Goal: Task Accomplishment & Management: Complete application form

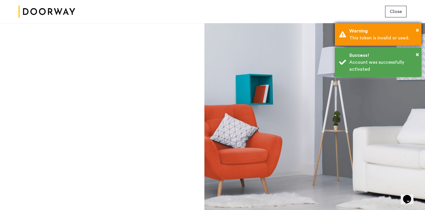
click at [414, 29] on div "Warning" at bounding box center [383, 30] width 68 height 7
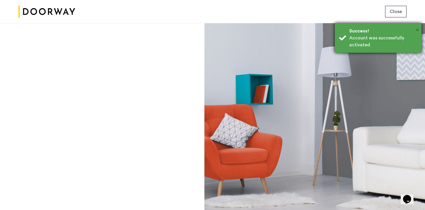
click at [418, 30] on span "×" at bounding box center [417, 30] width 3 height 6
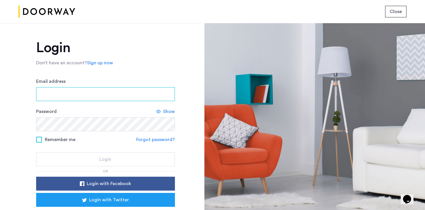
click at [46, 97] on input "Email address" at bounding box center [105, 94] width 139 height 14
type input "**********"
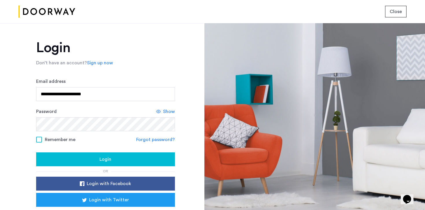
click at [95, 157] on div "Login" at bounding box center [106, 159] width 130 height 7
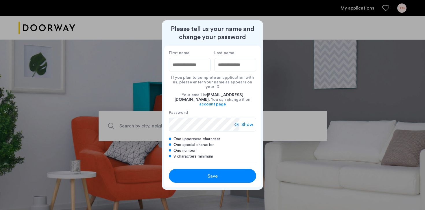
click at [196, 69] on input "First name" at bounding box center [190, 65] width 42 height 14
type input "****"
type input "*******"
click at [243, 122] on span "Show" at bounding box center [247, 124] width 12 height 7
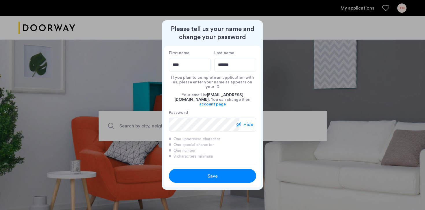
click at [208, 172] on span "Save" at bounding box center [213, 175] width 10 height 7
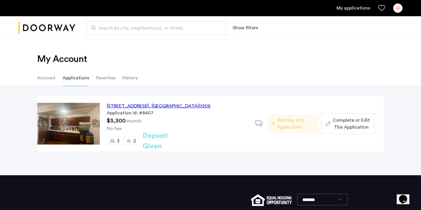
click at [400, 10] on div "LB" at bounding box center [397, 7] width 9 height 9
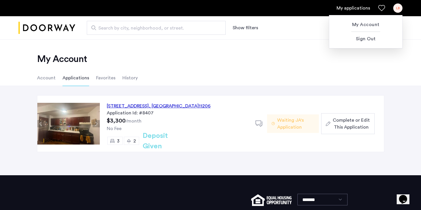
click at [255, 77] on div at bounding box center [210, 105] width 421 height 210
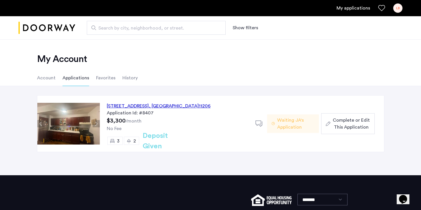
click at [149, 101] on div "964 Myrtle Avenue, Unit 2, Brooklyn , NY 11206 Application Id: #8407 $3,300 /mo…" at bounding box center [178, 123] width 156 height 56
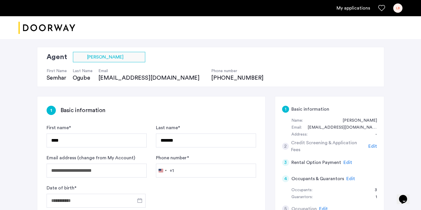
scroll to position [36, 0]
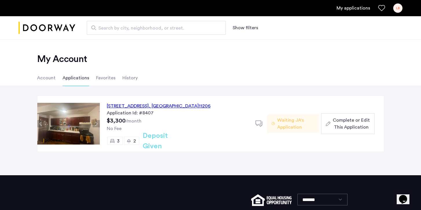
click at [398, 10] on div "LB" at bounding box center [397, 7] width 9 height 9
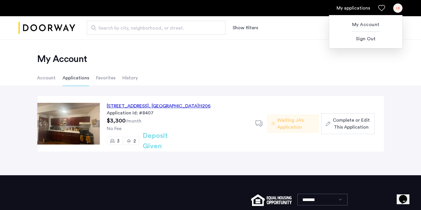
click at [295, 65] on div at bounding box center [210, 105] width 421 height 210
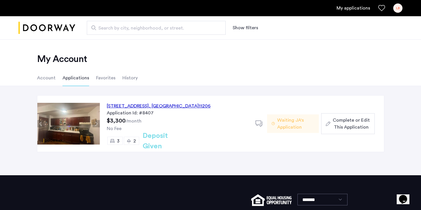
click at [69, 74] on li "Applications" at bounding box center [75, 78] width 27 height 16
click at [48, 74] on li "Account" at bounding box center [46, 78] width 19 height 16
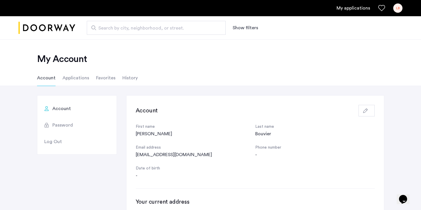
click at [68, 74] on li "Applications" at bounding box center [75, 78] width 27 height 16
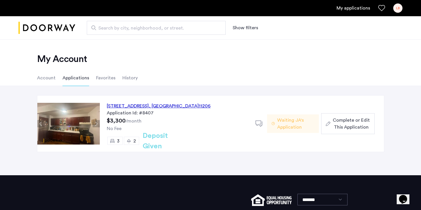
click at [44, 76] on li "Account" at bounding box center [46, 78] width 19 height 16
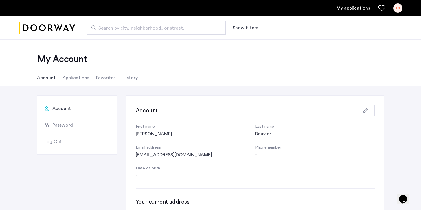
click at [76, 75] on li "Applications" at bounding box center [75, 78] width 27 height 16
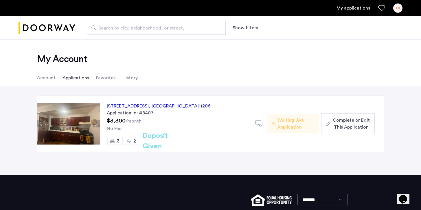
click at [42, 78] on li "Account" at bounding box center [46, 78] width 19 height 16
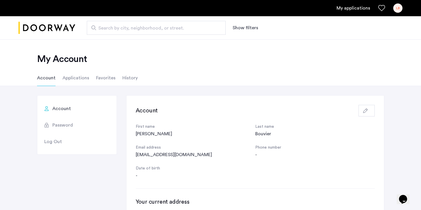
click at [79, 80] on li "Applications" at bounding box center [75, 78] width 27 height 16
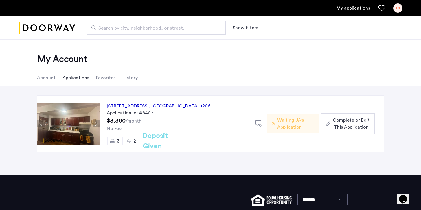
click at [69, 80] on li "Applications" at bounding box center [75, 78] width 27 height 16
click at [54, 76] on li "Account" at bounding box center [46, 78] width 19 height 16
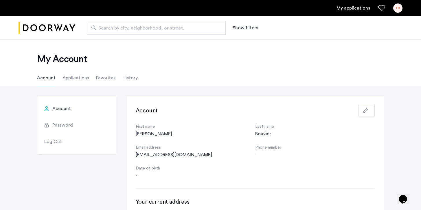
click at [45, 75] on li "Account" at bounding box center [46, 78] width 19 height 16
click at [62, 110] on span "Account" at bounding box center [61, 108] width 19 height 7
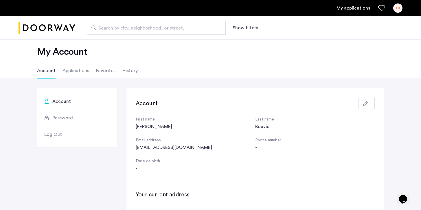
scroll to position [9, 0]
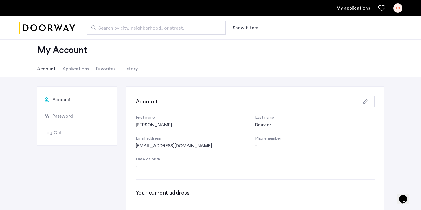
click at [67, 73] on li "Applications" at bounding box center [75, 69] width 27 height 16
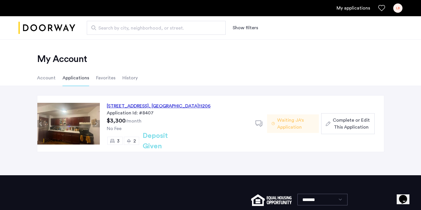
click at [123, 31] on span "Search by city, neighborhood, or street." at bounding box center [153, 28] width 111 height 7
click at [123, 31] on input "Search by city, neighborhood, or street." at bounding box center [156, 28] width 139 height 14
type input "**********"
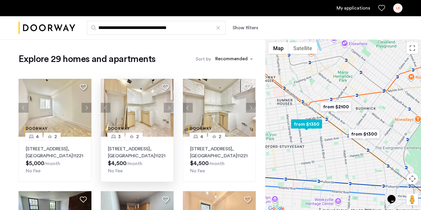
click at [169, 109] on button "Next apartment" at bounding box center [169, 108] width 10 height 10
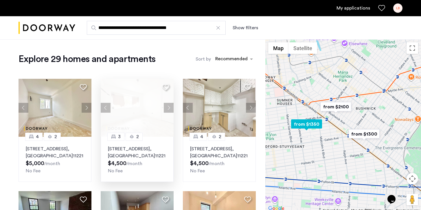
click at [169, 109] on button "Next apartment" at bounding box center [169, 108] width 10 height 10
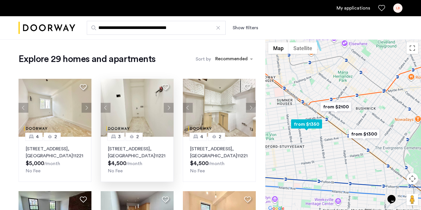
click at [169, 109] on button "Next apartment" at bounding box center [169, 108] width 10 height 10
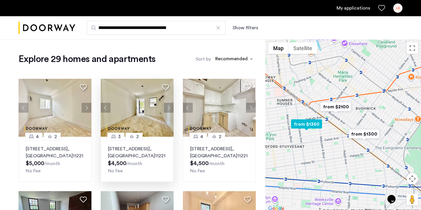
click at [169, 109] on button "Next apartment" at bounding box center [169, 108] width 10 height 10
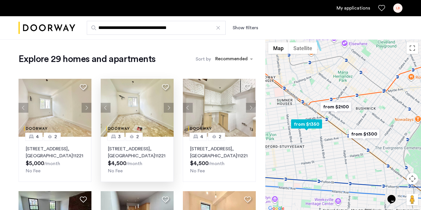
click at [169, 109] on button "Next apartment" at bounding box center [169, 108] width 10 height 10
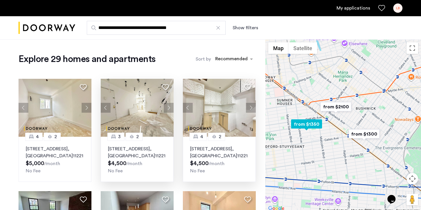
click at [247, 105] on button "Next apartment" at bounding box center [251, 108] width 10 height 10
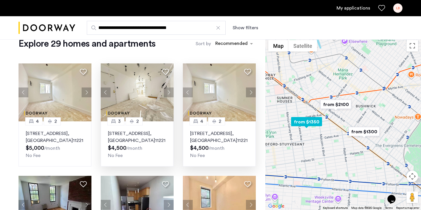
scroll to position [12, 0]
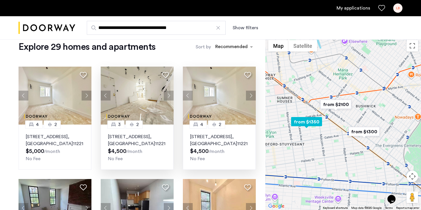
click at [251, 94] on button "Next apartment" at bounding box center [251, 95] width 10 height 10
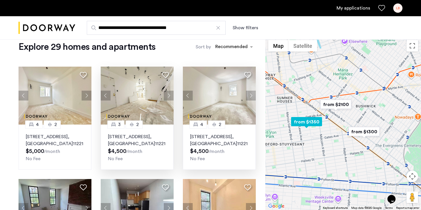
click at [251, 94] on button "Next apartment" at bounding box center [251, 95] width 10 height 10
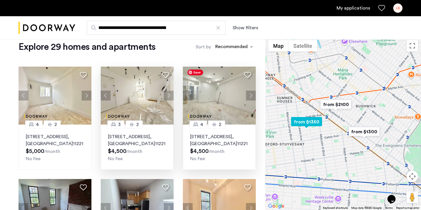
click at [218, 100] on img at bounding box center [219, 95] width 73 height 58
click at [250, 94] on button "Next apartment" at bounding box center [251, 95] width 10 height 10
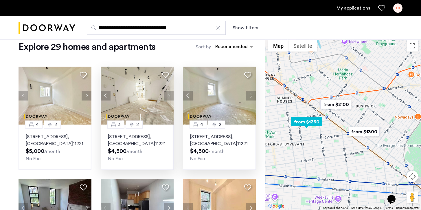
click at [250, 93] on button "Next apartment" at bounding box center [251, 95] width 10 height 10
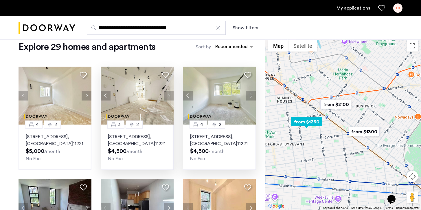
click at [250, 93] on button "Next apartment" at bounding box center [251, 95] width 10 height 10
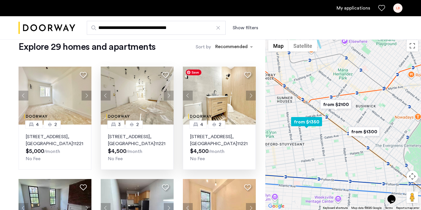
click at [247, 93] on button "Next apartment" at bounding box center [251, 95] width 10 height 10
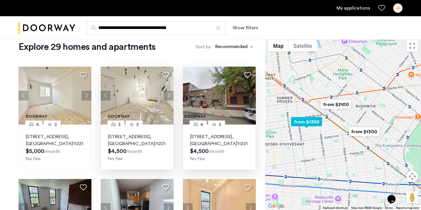
click at [247, 93] on button "Next apartment" at bounding box center [251, 95] width 10 height 10
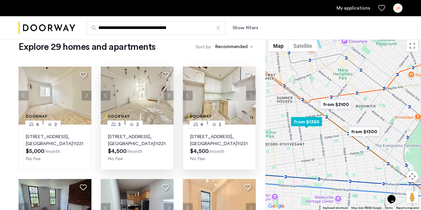
click at [247, 93] on button "Next apartment" at bounding box center [251, 95] width 10 height 10
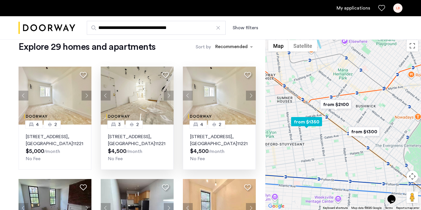
click at [247, 93] on button "Next apartment" at bounding box center [251, 95] width 10 height 10
click at [211, 142] on span ", [GEOGRAPHIC_DATA]" at bounding box center [213, 140] width 47 height 12
click at [247, 74] on icon at bounding box center [247, 74] width 7 height 7
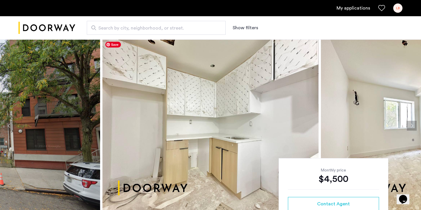
scroll to position [0, 0]
click at [367, 77] on img at bounding box center [429, 125] width 216 height 173
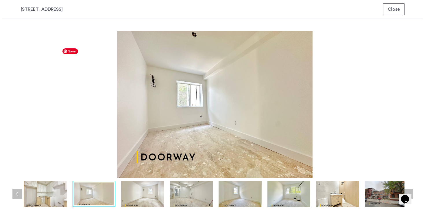
scroll to position [0, 0]
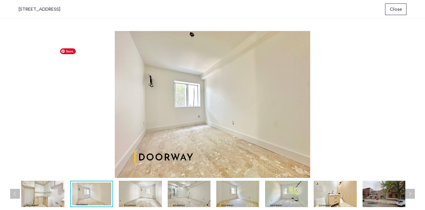
click at [398, 114] on img at bounding box center [213, 104] width 388 height 147
click at [388, 12] on button "Close" at bounding box center [395, 9] width 21 height 12
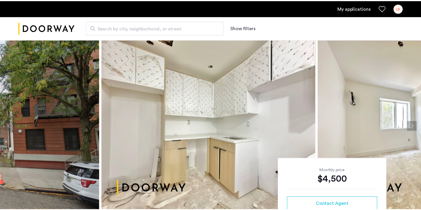
scroll to position [3, 0]
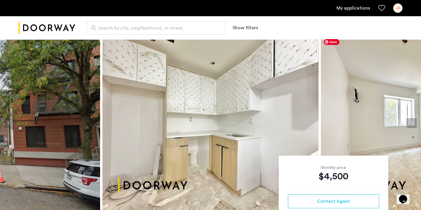
click at [413, 121] on button "Next apartment" at bounding box center [411, 123] width 10 height 10
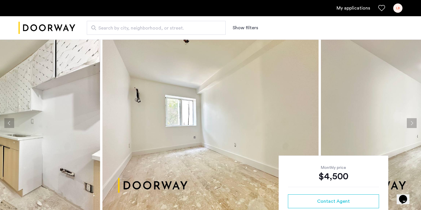
click at [413, 121] on button "Next apartment" at bounding box center [411, 123] width 10 height 10
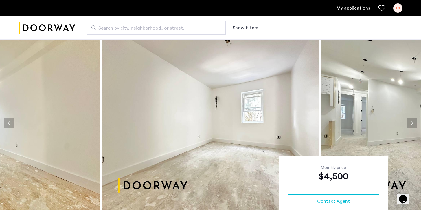
click at [413, 121] on button "Next apartment" at bounding box center [411, 123] width 10 height 10
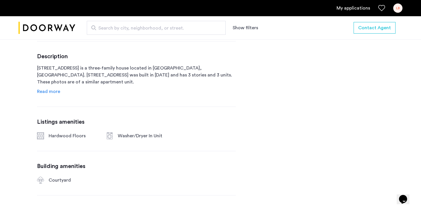
scroll to position [308, 0]
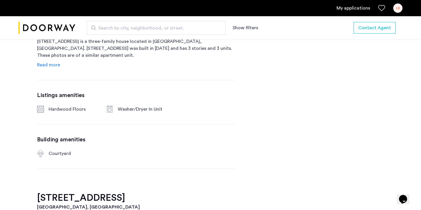
click at [349, 14] on div "My applications LB" at bounding box center [210, 8] width 421 height 16
click at [351, 10] on link "My applications" at bounding box center [353, 8] width 34 height 7
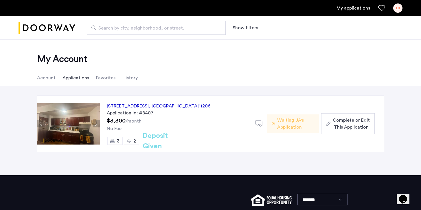
click at [345, 5] on link "My applications" at bounding box center [353, 8] width 34 height 7
click at [365, 7] on link "My applications" at bounding box center [353, 8] width 34 height 7
click at [162, 29] on span "Search by city, neighborhood, or street." at bounding box center [153, 28] width 111 height 7
click at [162, 29] on input "Search by city, neighborhood, or street." at bounding box center [156, 28] width 139 height 14
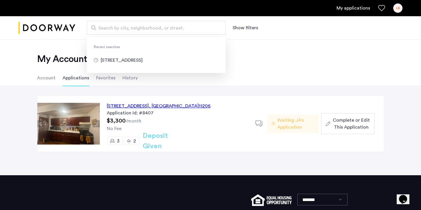
click at [250, 62] on h2 "My Account" at bounding box center [210, 59] width 347 height 12
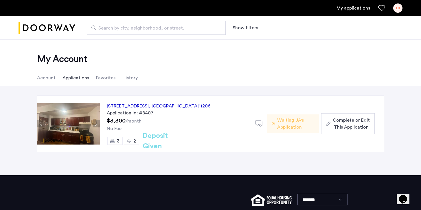
click at [201, 34] on input "Search by city, neighborhood, or street." at bounding box center [156, 28] width 139 height 14
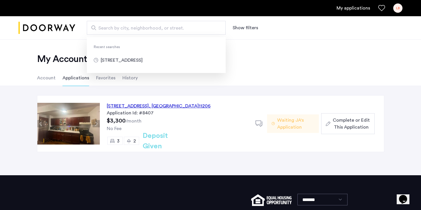
click at [232, 39] on div "Search by city, neighborhood, or street. Recent searches 974 DeKalb Ave, Brookl…" at bounding box center [210, 27] width 421 height 23
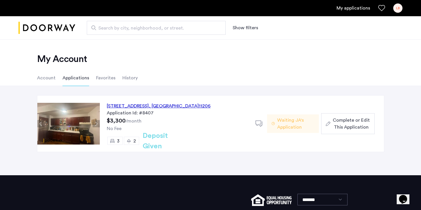
click at [189, 105] on span ", [GEOGRAPHIC_DATA]" at bounding box center [174, 105] width 50 height 5
click at [356, 14] on div "My applications LB" at bounding box center [210, 8] width 421 height 16
click at [356, 11] on link "My applications" at bounding box center [353, 8] width 34 height 7
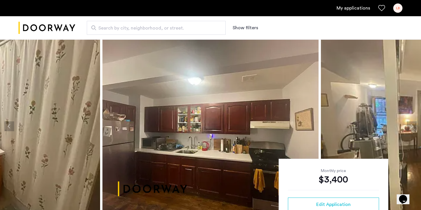
click at [111, 27] on span "Search by city, neighborhood, or street." at bounding box center [153, 28] width 111 height 7
click at [111, 27] on input "Search by city, neighborhood, or street." at bounding box center [156, 28] width 139 height 14
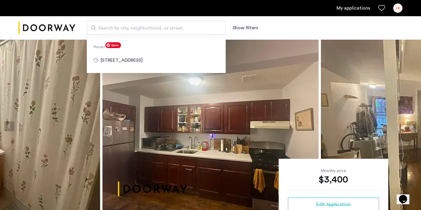
type input "**********"
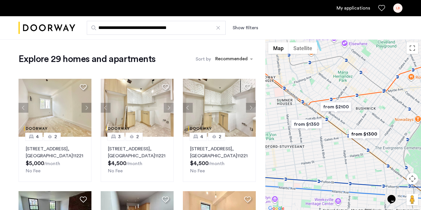
click at [364, 10] on link "My applications" at bounding box center [353, 8] width 34 height 7
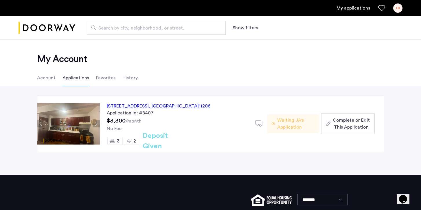
type input "**********"
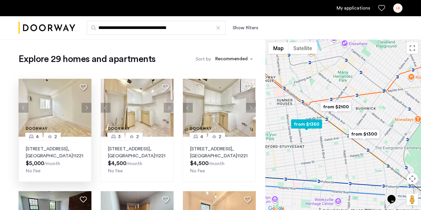
click at [85, 109] on button "Next apartment" at bounding box center [87, 108] width 10 height 10
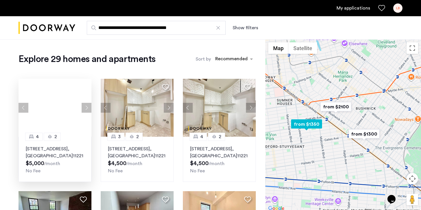
click at [85, 109] on div at bounding box center [55, 108] width 73 height 58
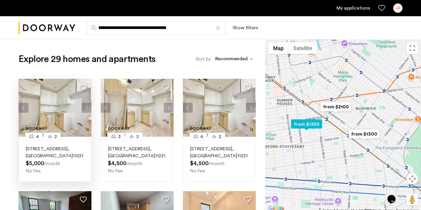
click at [85, 109] on button "Next apartment" at bounding box center [87, 108] width 10 height 10
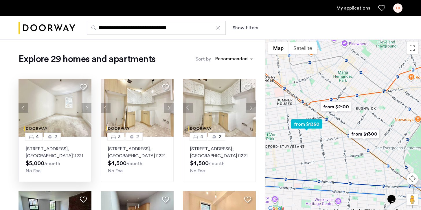
click at [85, 109] on button "Next apartment" at bounding box center [87, 108] width 10 height 10
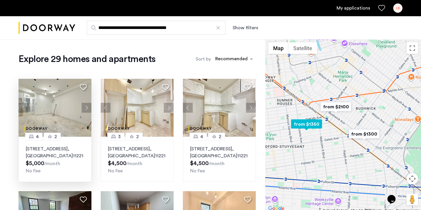
click at [85, 109] on button "Next apartment" at bounding box center [87, 108] width 10 height 10
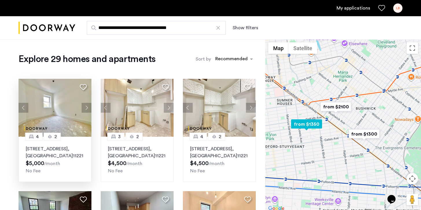
click at [85, 109] on button "Next apartment" at bounding box center [87, 108] width 10 height 10
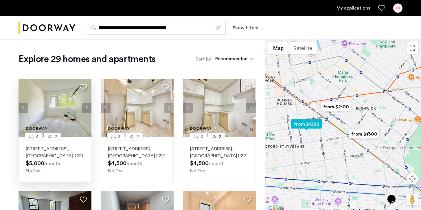
click at [85, 109] on button "Next apartment" at bounding box center [87, 108] width 10 height 10
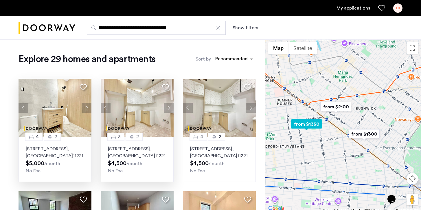
click at [168, 108] on button "Next apartment" at bounding box center [169, 108] width 10 height 10
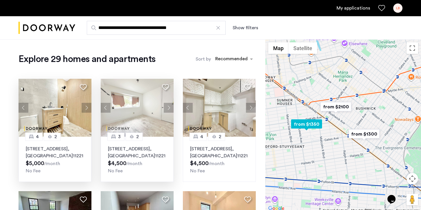
click at [168, 108] on button "Next apartment" at bounding box center [169, 108] width 10 height 10
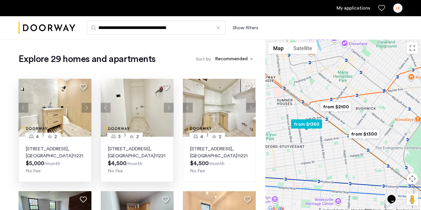
click at [168, 108] on button "Next apartment" at bounding box center [169, 108] width 10 height 10
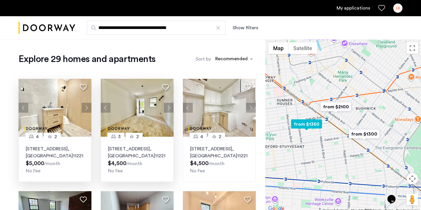
click at [168, 108] on button "Next apartment" at bounding box center [169, 108] width 10 height 10
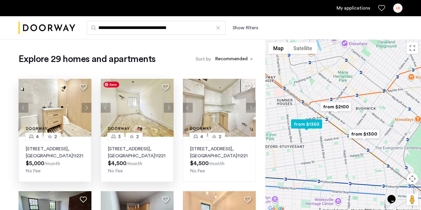
click at [167, 106] on button "Next apartment" at bounding box center [169, 108] width 10 height 10
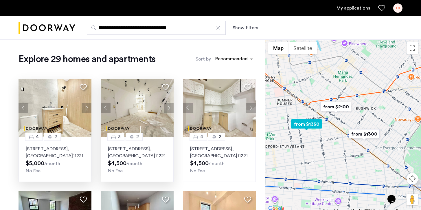
click at [167, 106] on button "Next apartment" at bounding box center [169, 108] width 10 height 10
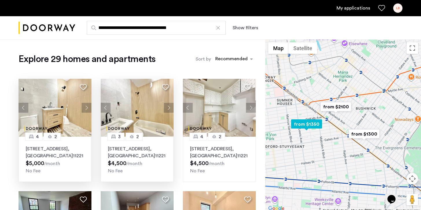
click at [167, 106] on button "Next apartment" at bounding box center [169, 108] width 10 height 10
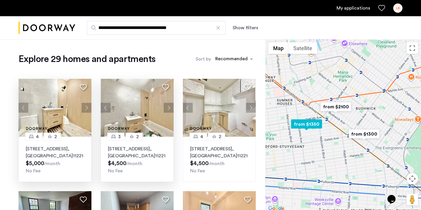
click at [167, 106] on button "Next apartment" at bounding box center [169, 108] width 10 height 10
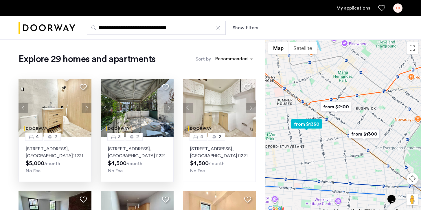
click at [167, 106] on button "Next apartment" at bounding box center [169, 108] width 10 height 10
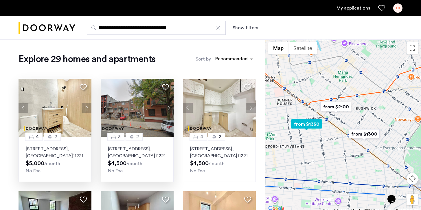
click at [170, 105] on button "Next apartment" at bounding box center [169, 108] width 10 height 10
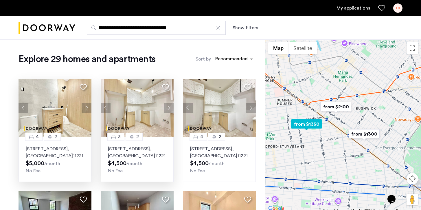
click at [169, 105] on button "Next apartment" at bounding box center [169, 108] width 10 height 10
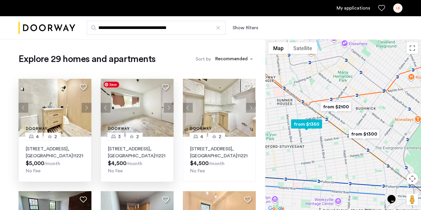
click at [133, 113] on img at bounding box center [137, 108] width 73 height 58
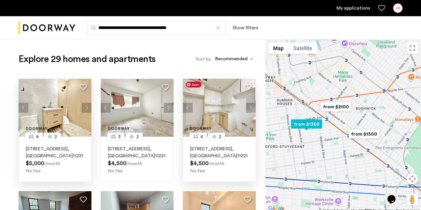
click at [231, 88] on img at bounding box center [219, 108] width 73 height 58
click at [357, 8] on link "My applications" at bounding box center [353, 8] width 34 height 7
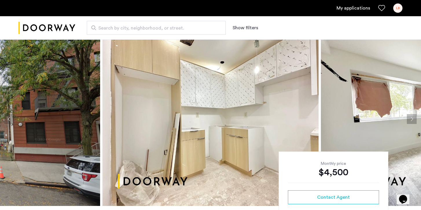
scroll to position [8, 0]
click at [412, 116] on button "Next apartment" at bounding box center [411, 119] width 10 height 10
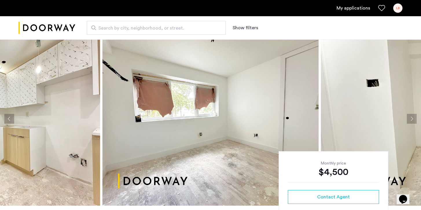
click at [412, 116] on button "Next apartment" at bounding box center [411, 119] width 10 height 10
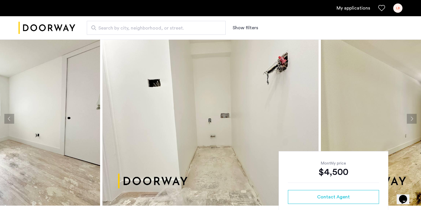
click at [412, 116] on button "Next apartment" at bounding box center [411, 119] width 10 height 10
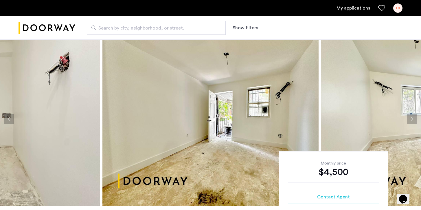
click at [412, 116] on button "Next apartment" at bounding box center [411, 119] width 10 height 10
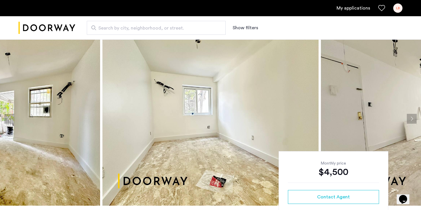
click at [412, 116] on button "Next apartment" at bounding box center [411, 119] width 10 height 10
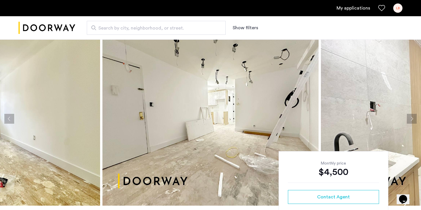
click at [412, 116] on button "Next apartment" at bounding box center [411, 119] width 10 height 10
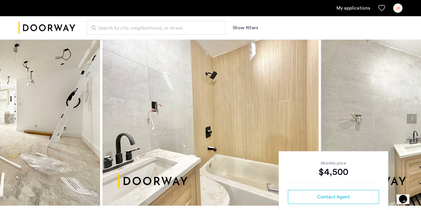
click at [412, 116] on button "Next apartment" at bounding box center [411, 119] width 10 height 10
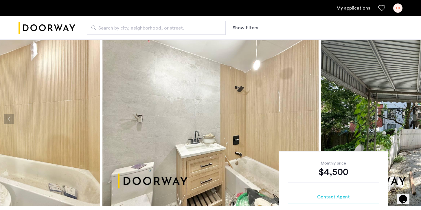
click at [412, 116] on button "Next apartment" at bounding box center [411, 119] width 10 height 10
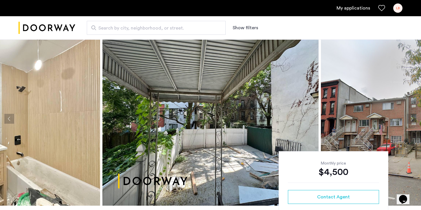
click at [412, 116] on button "Next apartment" at bounding box center [411, 119] width 10 height 10
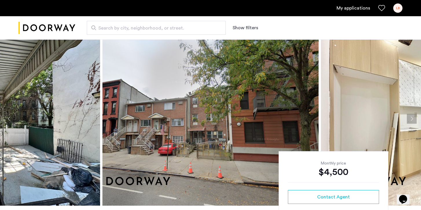
click at [411, 117] on button "Next apartment" at bounding box center [411, 119] width 10 height 10
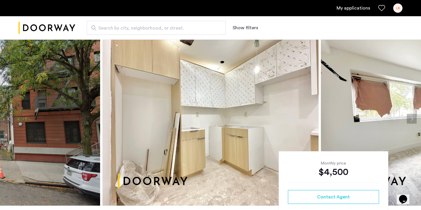
click at [411, 117] on button "Next apartment" at bounding box center [411, 119] width 10 height 10
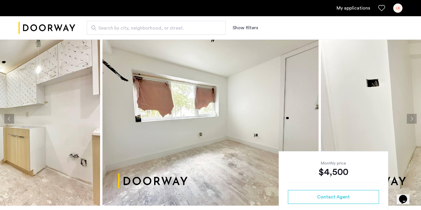
click at [411, 117] on button "Next apartment" at bounding box center [411, 119] width 10 height 10
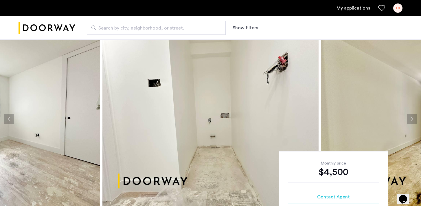
click at [411, 117] on button "Next apartment" at bounding box center [411, 119] width 10 height 10
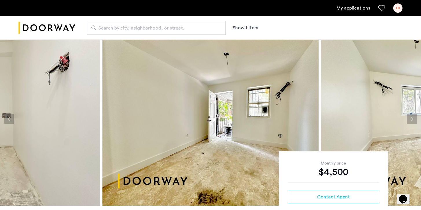
click at [411, 117] on button "Next apartment" at bounding box center [411, 119] width 10 height 10
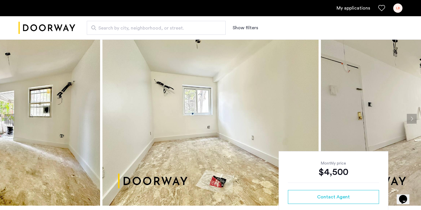
click at [411, 117] on button "Next apartment" at bounding box center [411, 119] width 10 height 10
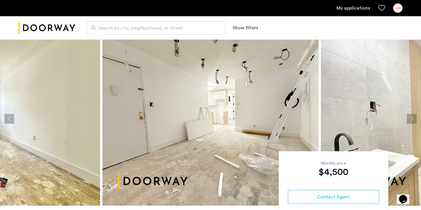
click at [411, 117] on button "Next apartment" at bounding box center [411, 119] width 10 height 10
click at [14, 115] on button "Previous apartment" at bounding box center [9, 119] width 10 height 10
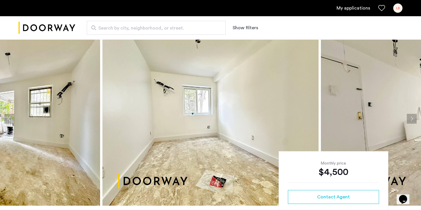
click at [14, 115] on button "Previous apartment" at bounding box center [9, 119] width 10 height 10
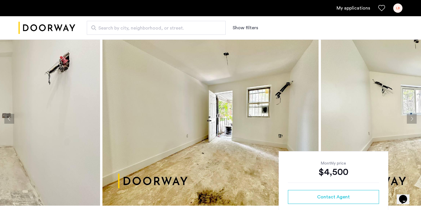
click at [11, 118] on button "Previous apartment" at bounding box center [9, 119] width 10 height 10
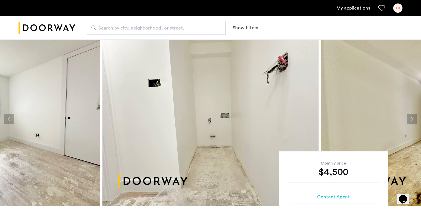
click at [11, 118] on button "Previous apartment" at bounding box center [9, 119] width 10 height 10
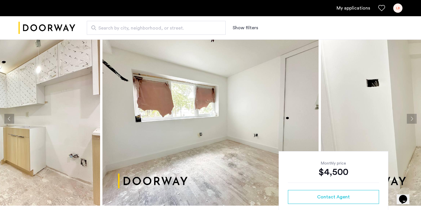
click at [11, 118] on button "Previous apartment" at bounding box center [9, 119] width 10 height 10
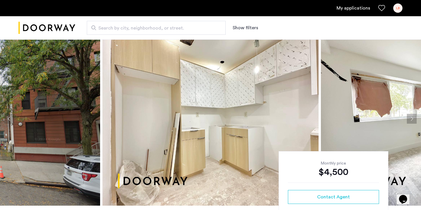
click at [11, 118] on button "Previous apartment" at bounding box center [9, 119] width 10 height 10
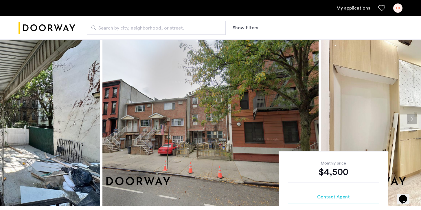
click at [11, 118] on button "Previous apartment" at bounding box center [9, 119] width 10 height 10
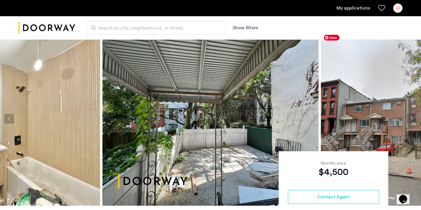
click at [409, 113] on img at bounding box center [429, 118] width 216 height 173
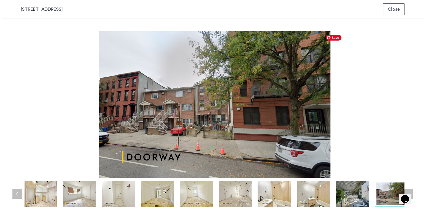
scroll to position [0, 0]
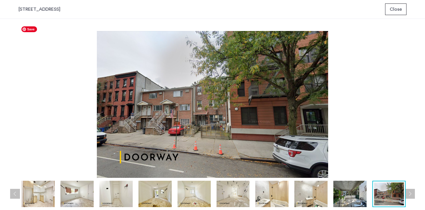
click at [391, 6] on span "Close" at bounding box center [396, 9] width 12 height 7
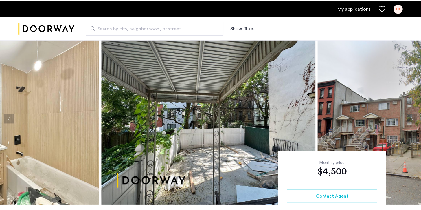
scroll to position [8, 0]
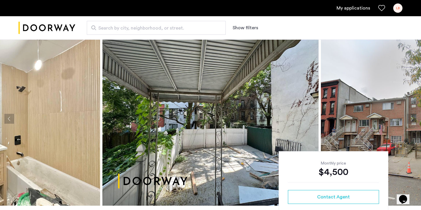
click at [412, 117] on button "Next apartment" at bounding box center [411, 119] width 10 height 10
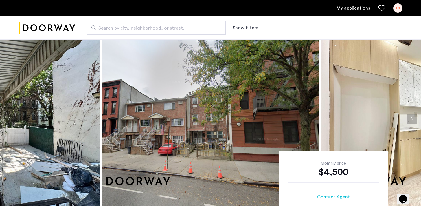
click at [412, 117] on button "Next apartment" at bounding box center [411, 119] width 10 height 10
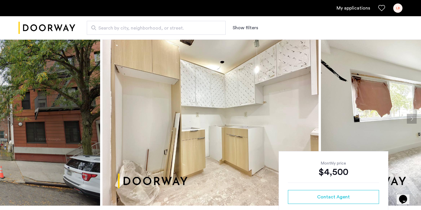
click at [412, 117] on button "Next apartment" at bounding box center [411, 119] width 10 height 10
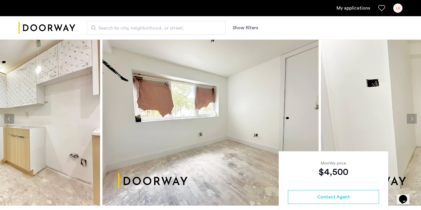
click at [412, 117] on button "Next apartment" at bounding box center [411, 119] width 10 height 10
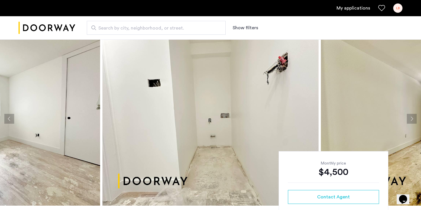
click at [412, 117] on button "Next apartment" at bounding box center [411, 119] width 10 height 10
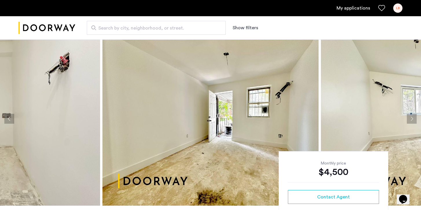
click at [412, 117] on button "Next apartment" at bounding box center [411, 119] width 10 height 10
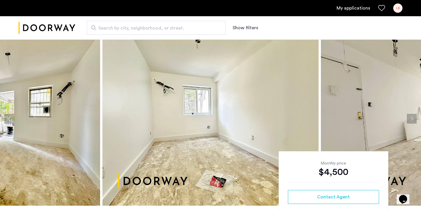
click at [412, 117] on button "Next apartment" at bounding box center [411, 119] width 10 height 10
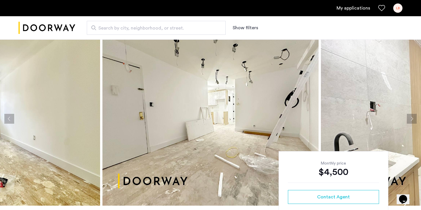
click at [413, 116] on button "Next apartment" at bounding box center [411, 119] width 10 height 10
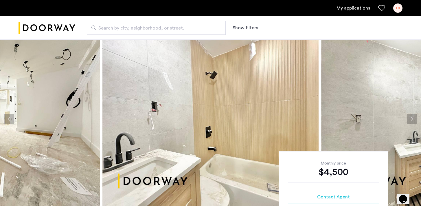
click at [413, 116] on button "Next apartment" at bounding box center [411, 119] width 10 height 10
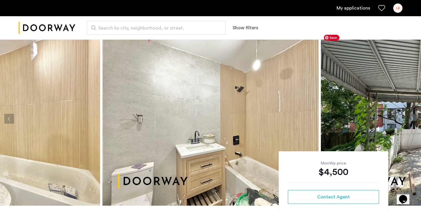
click at [411, 117] on button "Next apartment" at bounding box center [411, 119] width 10 height 10
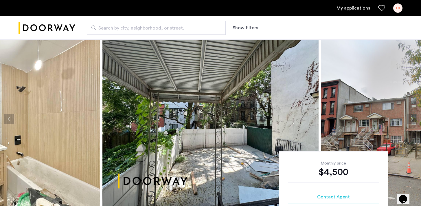
click at [413, 122] on button "Next apartment" at bounding box center [411, 119] width 10 height 10
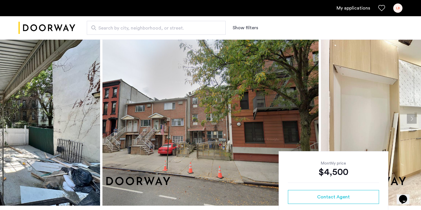
click at [413, 119] on button "Next apartment" at bounding box center [411, 119] width 10 height 10
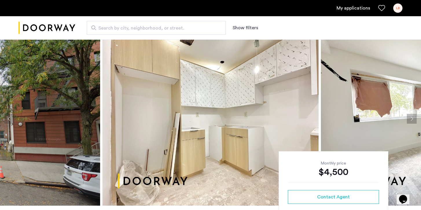
click at [413, 119] on button "Next apartment" at bounding box center [411, 119] width 10 height 10
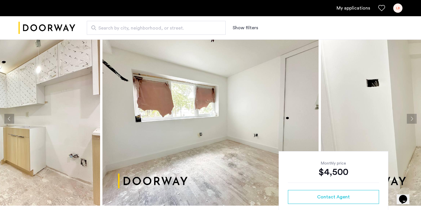
click at [413, 119] on button "Next apartment" at bounding box center [411, 119] width 10 height 10
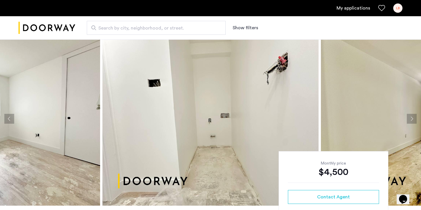
click at [413, 119] on button "Next apartment" at bounding box center [411, 119] width 10 height 10
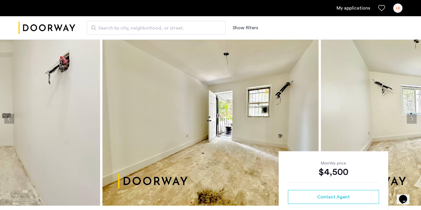
click at [413, 119] on button "Next apartment" at bounding box center [411, 119] width 10 height 10
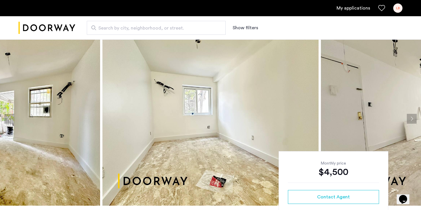
click at [413, 119] on button "Next apartment" at bounding box center [411, 119] width 10 height 10
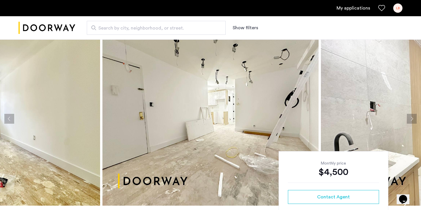
click at [413, 119] on button "Next apartment" at bounding box center [411, 119] width 10 height 10
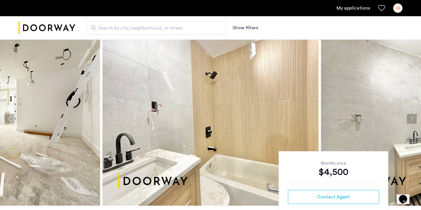
click at [413, 119] on button "Next apartment" at bounding box center [411, 119] width 10 height 10
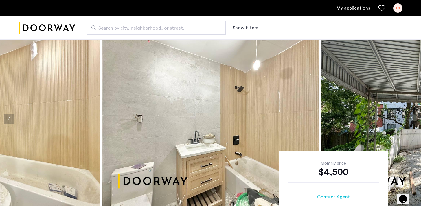
click at [282, 32] on div "Search by city, neighborhood, or street. Show filters" at bounding box center [238, 28] width 327 height 14
drag, startPoint x: 264, startPoint y: 22, endPoint x: 244, endPoint y: 26, distance: 20.7
click at [244, 27] on div "Search by city, neighborhood, or street. Show filters" at bounding box center [238, 28] width 327 height 14
drag, startPoint x: 261, startPoint y: 26, endPoint x: 225, endPoint y: 24, distance: 35.6
click at [225, 24] on div "Search by city, neighborhood, or street. Show filters" at bounding box center [238, 28] width 327 height 14
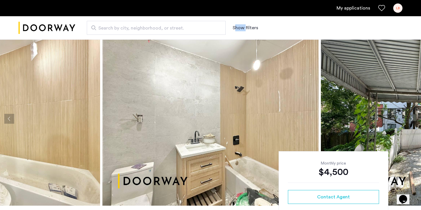
click at [278, 31] on div "Search by city, neighborhood, or street. Show filters" at bounding box center [238, 28] width 327 height 14
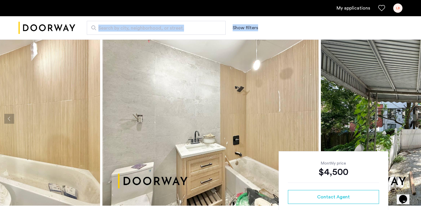
drag, startPoint x: 278, startPoint y: 31, endPoint x: 213, endPoint y: 27, distance: 65.2
click at [213, 27] on div "Search by city, neighborhood, or street. Show filters" at bounding box center [238, 28] width 327 height 14
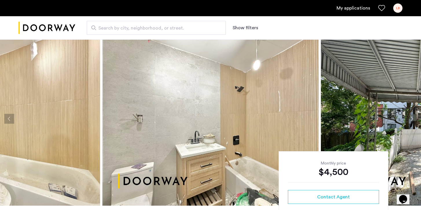
click at [274, 29] on div "Search by city, neighborhood, or street. Show filters" at bounding box center [238, 28] width 327 height 14
drag, startPoint x: 274, startPoint y: 29, endPoint x: 172, endPoint y: 24, distance: 102.5
click at [171, 25] on div "Search by city, neighborhood, or street. Show filters" at bounding box center [238, 28] width 327 height 14
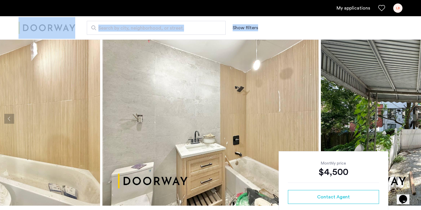
drag, startPoint x: 257, startPoint y: 28, endPoint x: 44, endPoint y: 24, distance: 213.1
click at [44, 24] on div "Search by city, neighborhood, or street. Show filters" at bounding box center [210, 27] width 421 height 23
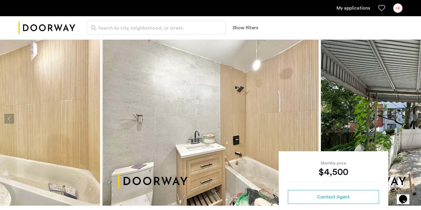
click at [277, 34] on div "Search by city, neighborhood, or street. Show filters" at bounding box center [238, 28] width 327 height 14
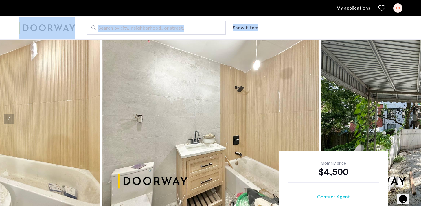
drag, startPoint x: 268, startPoint y: 27, endPoint x: 68, endPoint y: 25, distance: 200.0
click at [68, 25] on div "Search by city, neighborhood, or street. Show filters" at bounding box center [210, 27] width 421 height 23
click at [81, 26] on div "Search by city, neighborhood, or street. Show filters" at bounding box center [238, 28] width 327 height 14
drag, startPoint x: 269, startPoint y: 22, endPoint x: 53, endPoint y: 26, distance: 216.6
click at [53, 26] on div "Search by city, neighborhood, or street. Show filters" at bounding box center [210, 27] width 421 height 23
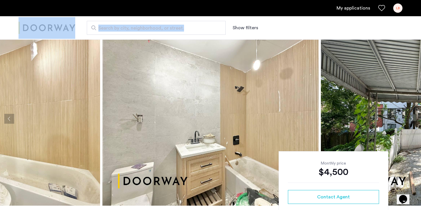
drag, startPoint x: 268, startPoint y: 34, endPoint x: 42, endPoint y: 15, distance: 226.6
click at [42, 15] on header "My applications LB Search by city, neighborhood, or street. Show filters" at bounding box center [210, 20] width 421 height 40
click at [268, 30] on div "Show filters" at bounding box center [250, 27] width 37 height 7
drag, startPoint x: 266, startPoint y: 30, endPoint x: 56, endPoint y: 18, distance: 210.3
click at [56, 18] on div "Search by city, neighborhood, or street. Show filters" at bounding box center [210, 27] width 421 height 23
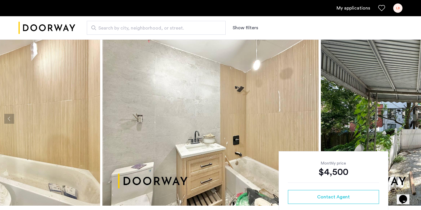
click at [282, 32] on div "Search by city, neighborhood, or street. Show filters" at bounding box center [238, 28] width 327 height 14
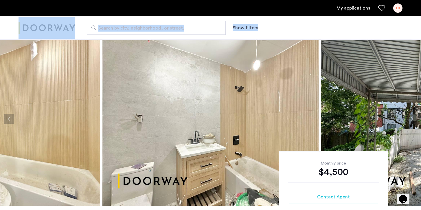
drag, startPoint x: 282, startPoint y: 32, endPoint x: 54, endPoint y: 19, distance: 227.8
click at [54, 19] on div "Search by city, neighborhood, or street. Show filters" at bounding box center [210, 27] width 421 height 23
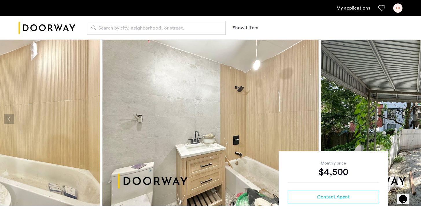
click at [275, 23] on div "Search by city, neighborhood, or street. Show filters" at bounding box center [238, 28] width 327 height 14
drag, startPoint x: 270, startPoint y: 29, endPoint x: 35, endPoint y: 26, distance: 235.3
click at [35, 26] on div "Search by city, neighborhood, or street. Show filters" at bounding box center [210, 27] width 421 height 23
click at [75, 20] on div "Search by city, neighborhood, or street. Show filters" at bounding box center [210, 27] width 421 height 23
drag, startPoint x: 275, startPoint y: 31, endPoint x: 18, endPoint y: 31, distance: 257.0
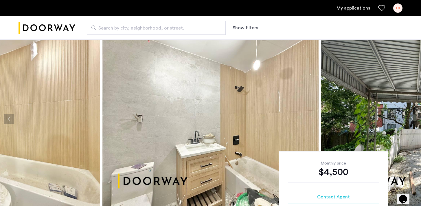
click at [18, 31] on div "Search by city, neighborhood, or street. Show filters" at bounding box center [210, 27] width 421 height 23
click at [259, 25] on div "Show filters" at bounding box center [250, 27] width 37 height 7
drag, startPoint x: 266, startPoint y: 29, endPoint x: 49, endPoint y: 37, distance: 217.2
click at [49, 37] on div "Search by city, neighborhood, or street. Show filters" at bounding box center [210, 27] width 421 height 23
drag, startPoint x: 277, startPoint y: 32, endPoint x: 0, endPoint y: 27, distance: 276.7
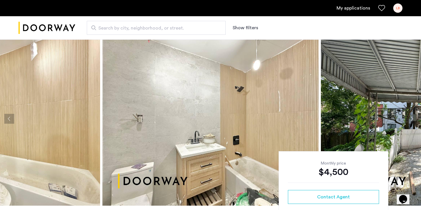
click at [0, 27] on div "Search by city, neighborhood, or street. Show filters" at bounding box center [210, 27] width 421 height 23
drag, startPoint x: 275, startPoint y: 30, endPoint x: 28, endPoint y: 24, distance: 247.5
click at [27, 27] on div "Search by city, neighborhood, or street. Show filters" at bounding box center [210, 27] width 421 height 23
click at [269, 34] on div "Search by city, neighborhood, or street. Show filters" at bounding box center [238, 28] width 327 height 14
drag, startPoint x: 262, startPoint y: 30, endPoint x: 10, endPoint y: 19, distance: 252.6
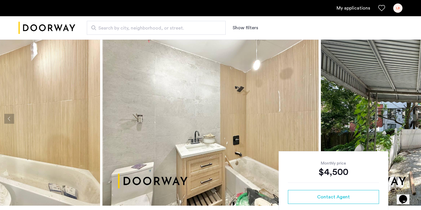
click at [10, 19] on div "Search by city, neighborhood, or street. Show filters" at bounding box center [210, 27] width 421 height 23
click at [273, 26] on div "Search by city, neighborhood, or street. Show filters" at bounding box center [238, 28] width 327 height 14
drag, startPoint x: 267, startPoint y: 31, endPoint x: 0, endPoint y: 32, distance: 267.4
click at [0, 32] on div "Search by city, neighborhood, or street. Show filters" at bounding box center [210, 27] width 421 height 23
click at [85, 24] on div "Search by city, neighborhood, or street. Show filters" at bounding box center [238, 28] width 327 height 14
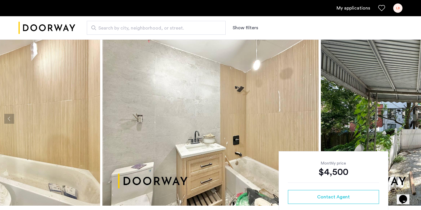
click at [82, 27] on div "Search by city, neighborhood, or street. Show filters" at bounding box center [238, 28] width 327 height 14
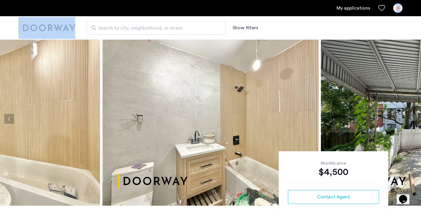
click at [289, 23] on div "Search by city, neighborhood, or street. Show filters" at bounding box center [238, 28] width 327 height 14
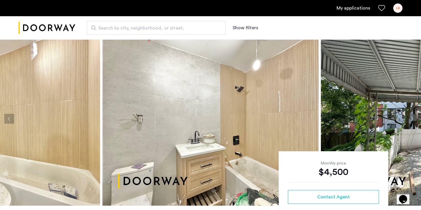
click at [280, 21] on div "Search by city, neighborhood, or street. Show filters" at bounding box center [238, 28] width 327 height 14
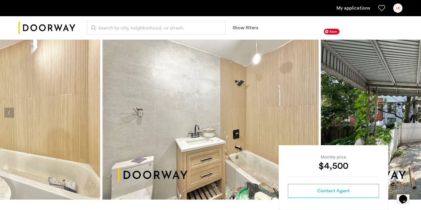
scroll to position [3, 0]
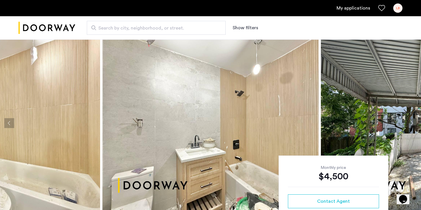
click at [413, 122] on button "Next apartment" at bounding box center [411, 123] width 10 height 10
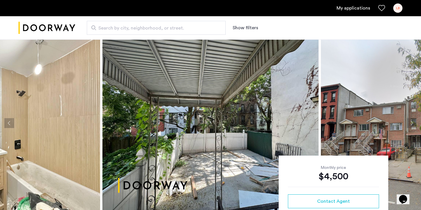
click at [413, 122] on button "Next apartment" at bounding box center [411, 123] width 10 height 10
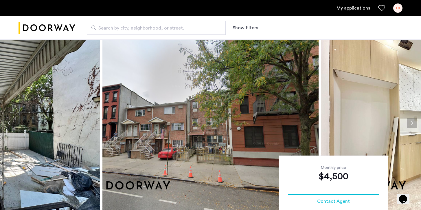
click at [413, 122] on button "Next apartment" at bounding box center [411, 123] width 10 height 10
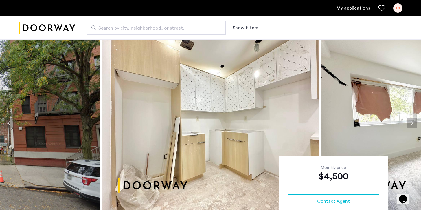
click at [413, 122] on button "Next apartment" at bounding box center [411, 123] width 10 height 10
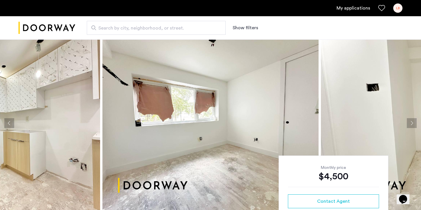
click at [413, 122] on button "Next apartment" at bounding box center [411, 123] width 10 height 10
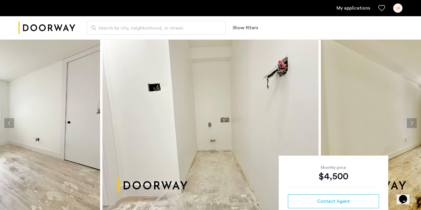
click at [413, 122] on button "Next apartment" at bounding box center [411, 123] width 10 height 10
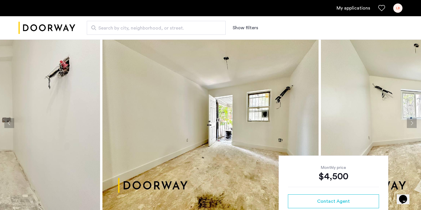
click at [413, 122] on button "Next apartment" at bounding box center [411, 123] width 10 height 10
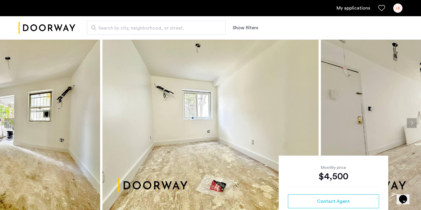
click at [413, 122] on button "Next apartment" at bounding box center [411, 123] width 10 height 10
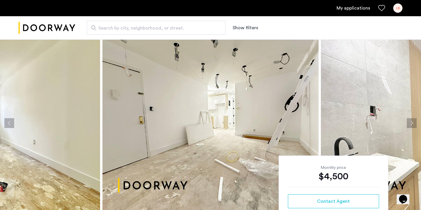
click at [413, 122] on button "Next apartment" at bounding box center [411, 123] width 10 height 10
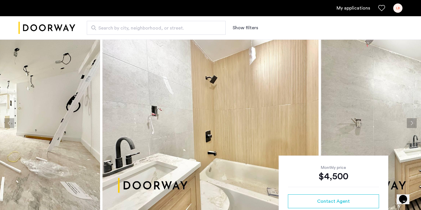
click at [413, 122] on button "Next apartment" at bounding box center [411, 123] width 10 height 10
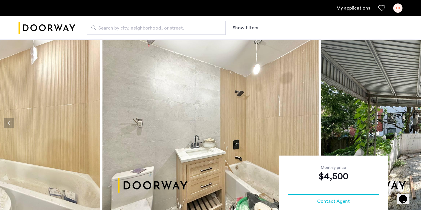
click at [408, 124] on button "Next apartment" at bounding box center [411, 123] width 10 height 10
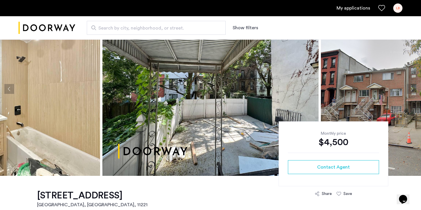
scroll to position [36, 0]
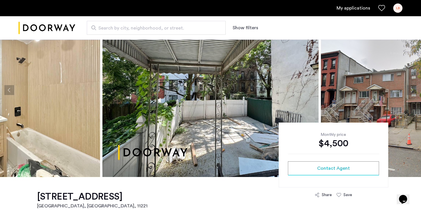
click at [413, 93] on button "Next apartment" at bounding box center [411, 90] width 10 height 10
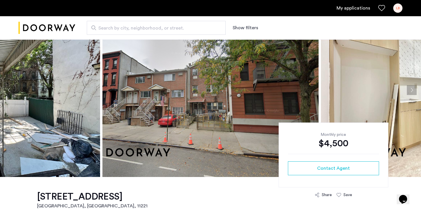
click at [412, 87] on button "Next apartment" at bounding box center [411, 90] width 10 height 10
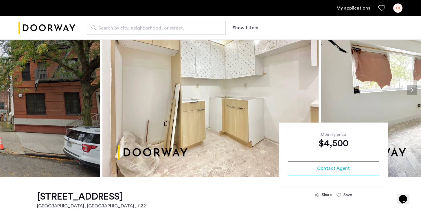
click at [412, 87] on button "Next apartment" at bounding box center [411, 90] width 10 height 10
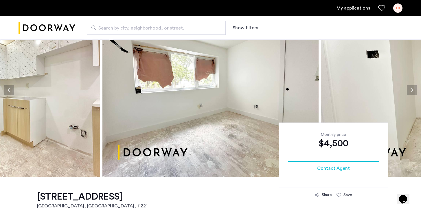
click at [412, 87] on button "Next apartment" at bounding box center [411, 90] width 10 height 10
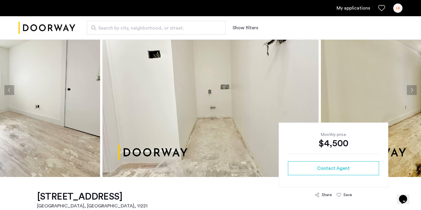
click at [412, 87] on button "Next apartment" at bounding box center [411, 90] width 10 height 10
click at [408, 91] on button "Next apartment" at bounding box center [411, 90] width 10 height 10
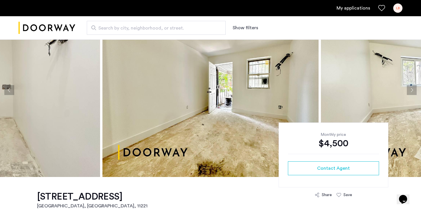
click at [408, 91] on button "Next apartment" at bounding box center [411, 90] width 10 height 10
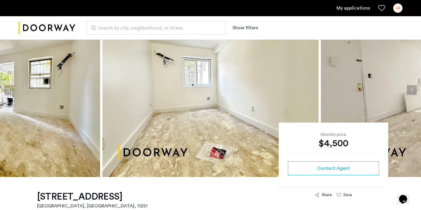
click at [408, 91] on button "Next apartment" at bounding box center [411, 90] width 10 height 10
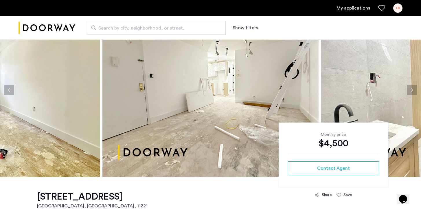
click at [408, 91] on button "Next apartment" at bounding box center [411, 90] width 10 height 10
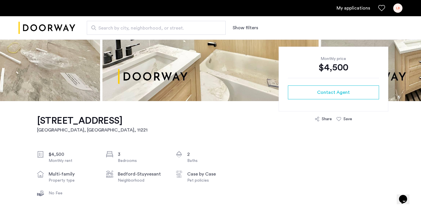
scroll to position [112, 0]
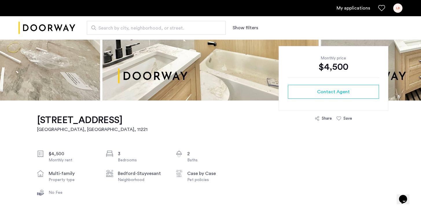
click at [401, 10] on div "LB" at bounding box center [397, 7] width 9 height 9
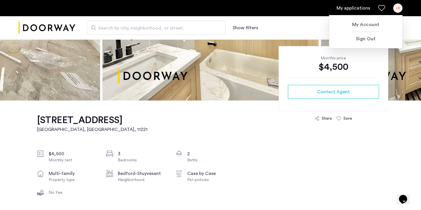
click at [359, 8] on div at bounding box center [210, 105] width 421 height 210
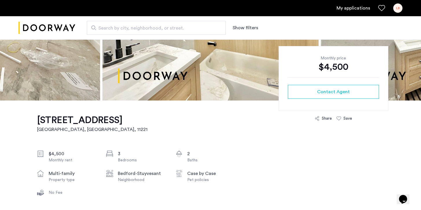
click at [353, 7] on link "My applications" at bounding box center [353, 8] width 34 height 7
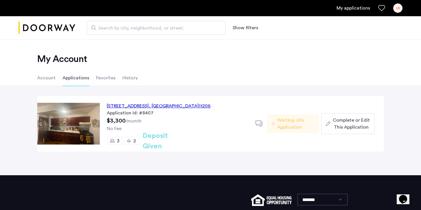
click at [45, 39] on div at bounding box center [47, 27] width 57 height 23
click at [60, 32] on img "Cazamio logo" at bounding box center [47, 28] width 57 height 22
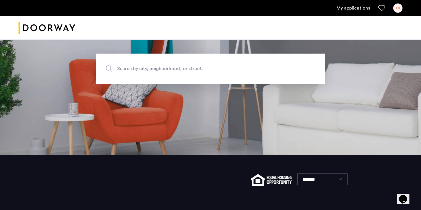
scroll to position [86, 0]
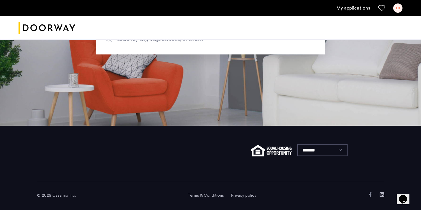
click at [273, 147] on img at bounding box center [271, 151] width 40 height 12
click at [362, 166] on div "*******" at bounding box center [210, 153] width 347 height 56
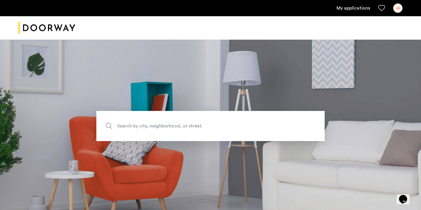
click at [352, 12] on ul "My applications LB" at bounding box center [211, 7] width 384 height 9
click at [357, 10] on link "My applications" at bounding box center [353, 8] width 34 height 7
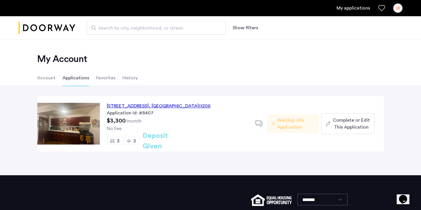
click at [72, 52] on div "My Account Account Applications Favorites History" at bounding box center [210, 62] width 421 height 47
click at [349, 12] on ul "My applications LB" at bounding box center [211, 7] width 384 height 9
click at [357, 8] on link "My applications" at bounding box center [353, 8] width 34 height 7
click at [64, 28] on img "Cazamio logo" at bounding box center [47, 28] width 57 height 22
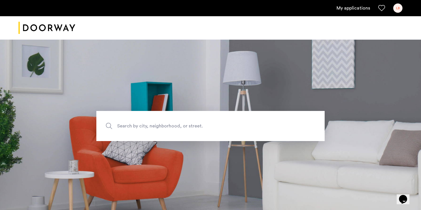
click at [137, 123] on span "Search by city, neighborhood, or street." at bounding box center [197, 126] width 160 height 8
click at [137, 123] on input "Search by city, neighborhood, or street." at bounding box center [210, 126] width 228 height 30
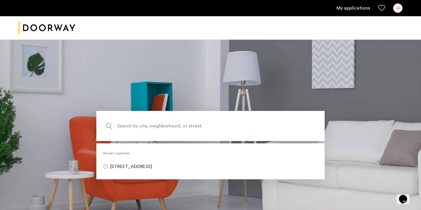
click at [258, 86] on section "Search by city, neighborhood, or street. Recent searches 974 DeKalb Ave, Brookl…" at bounding box center [210, 125] width 421 height 173
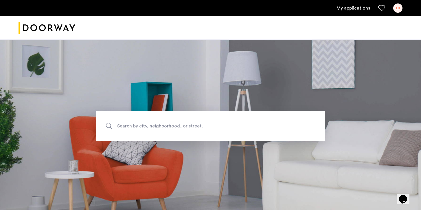
click at [349, 12] on ul "My applications LB" at bounding box center [211, 7] width 384 height 9
click at [356, 12] on ul "My applications LB" at bounding box center [211, 7] width 384 height 9
click at [363, 5] on link "My applications" at bounding box center [353, 8] width 34 height 7
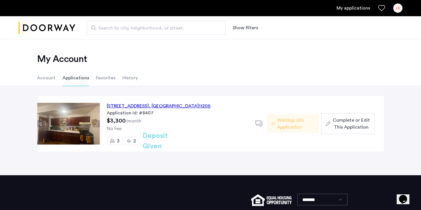
click at [105, 87] on div "964 Myrtle Avenue, Unit 2, Brooklyn , NY 11206 Application Id: #8407 $3,300 /mo…" at bounding box center [210, 130] width 421 height 89
click at [69, 59] on h2 "My Account" at bounding box center [210, 59] width 347 height 12
click at [57, 28] on img "Cazamio logo" at bounding box center [47, 28] width 57 height 22
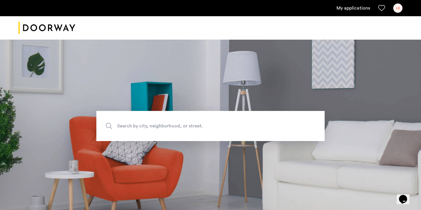
click at [345, 5] on link "My applications" at bounding box center [353, 8] width 34 height 7
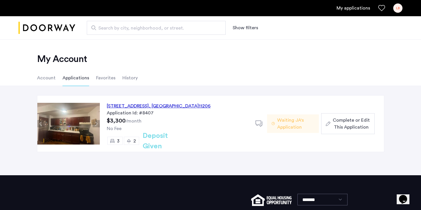
click at [350, 10] on link "My applications" at bounding box center [353, 8] width 34 height 7
click at [351, 8] on link "My applications" at bounding box center [353, 8] width 34 height 7
click at [43, 77] on li "Account" at bounding box center [46, 78] width 19 height 16
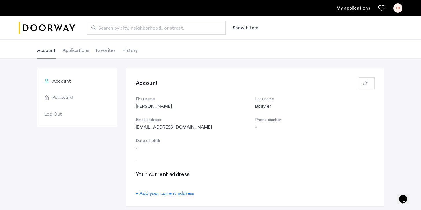
scroll to position [24, 0]
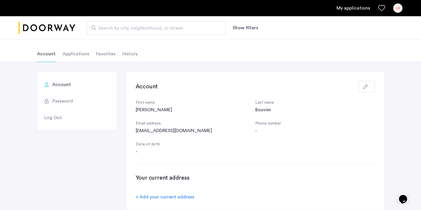
click at [64, 55] on li "Applications" at bounding box center [75, 54] width 27 height 16
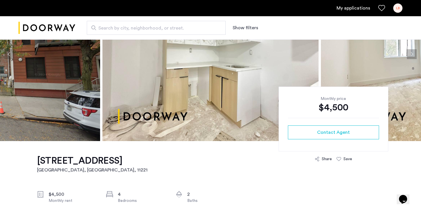
scroll to position [88, 0]
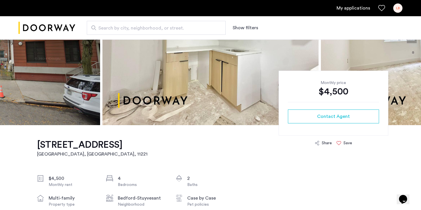
click at [339, 143] on icon at bounding box center [338, 142] width 5 height 5
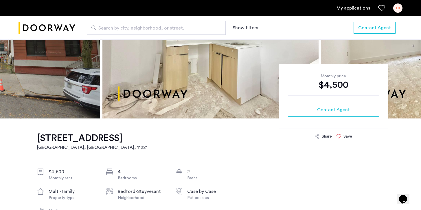
scroll to position [0, 0]
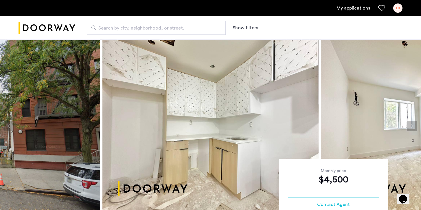
click at [366, 9] on link "My applications" at bounding box center [353, 8] width 34 height 7
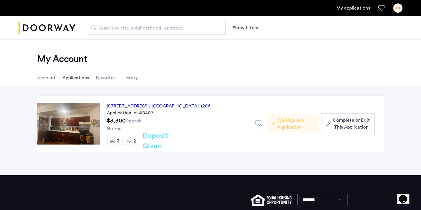
click at [205, 88] on div "[STREET_ADDRESS] Application Id: #8407 $3,300 /month No Fee 3 2 Deposit Given D…" at bounding box center [210, 130] width 421 height 89
click at [205, 96] on div "[STREET_ADDRESS] Application Id: #8407 $3,300 /month No Fee 3 2 Deposit Given" at bounding box center [178, 123] width 156 height 56
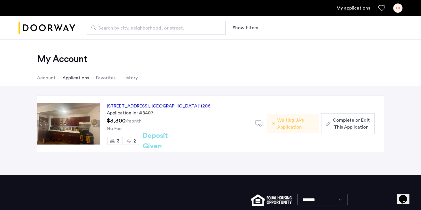
click at [347, 5] on link "My applications" at bounding box center [353, 8] width 34 height 7
click at [174, 87] on div "[STREET_ADDRESS] Application Id: #8407 $3,300 /month No Fee 3 2 Deposit Given D…" at bounding box center [210, 130] width 421 height 89
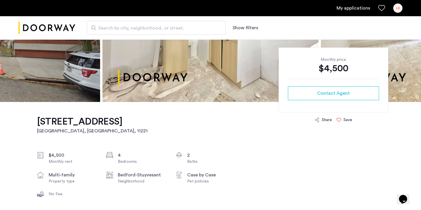
scroll to position [111, 0]
click at [340, 119] on icon at bounding box center [338, 119] width 5 height 5
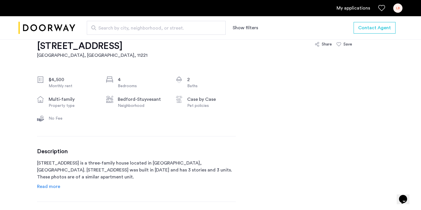
scroll to position [186, 0]
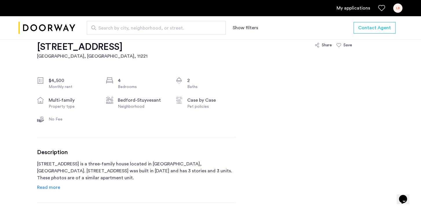
click at [91, 147] on div "[STREET_ADDRESS] $4,500 Monthly rent 4 Bedrooms 2 Baths multi-family Property t…" at bounding box center [136, 170] width 199 height 287
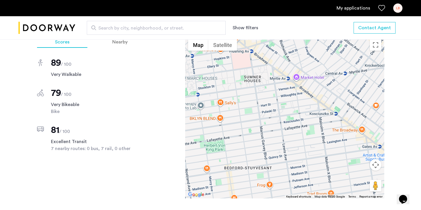
scroll to position [488, 0]
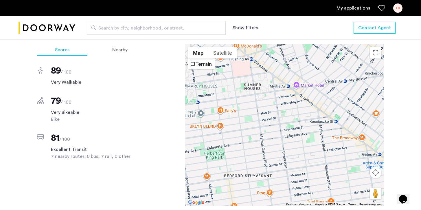
click at [179, 86] on div "Scores Nearby 89 / 100 Very Walkable 79 / 100 Very Bikeable Bike 81 / 100 Excel…" at bounding box center [210, 136] width 347 height 185
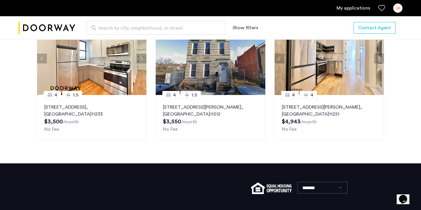
scroll to position [727, 0]
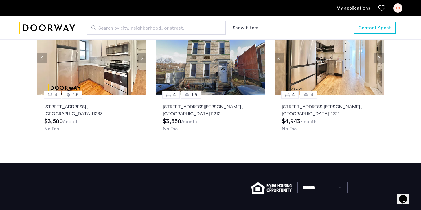
click at [272, 58] on div "4 1.5 [STREET_ADDRESS] $3,500 /month No Fee 4 [GEOGRAPHIC_DATA][STREET_ADDRESS]…" at bounding box center [210, 80] width 356 height 127
click at [271, 38] on div "Search by city, neighborhood, or street. Show filters Contact Agent" at bounding box center [210, 27] width 421 height 23
click at [380, 58] on button "Next apartment" at bounding box center [379, 58] width 10 height 10
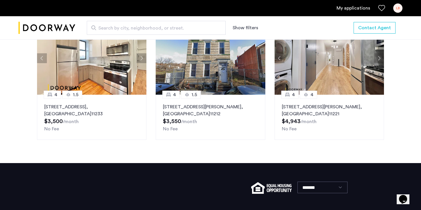
click at [380, 58] on button "Next apartment" at bounding box center [379, 58] width 10 height 10
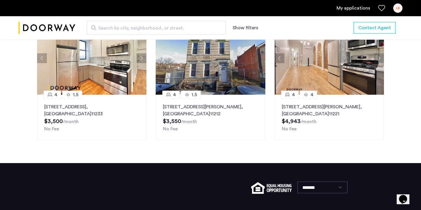
click at [380, 58] on button "Next apartment" at bounding box center [379, 58] width 10 height 10
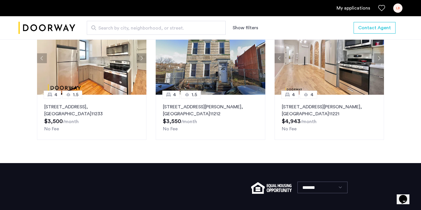
click at [380, 57] on button "Next apartment" at bounding box center [379, 58] width 10 height 10
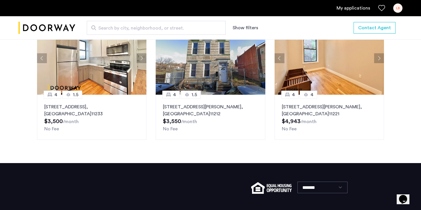
click at [380, 57] on button "Next apartment" at bounding box center [379, 58] width 10 height 10
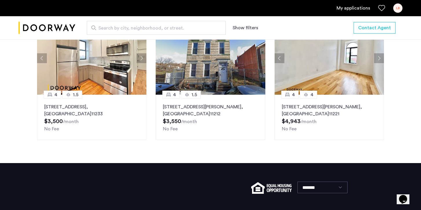
click at [380, 57] on button "Next apartment" at bounding box center [379, 58] width 10 height 10
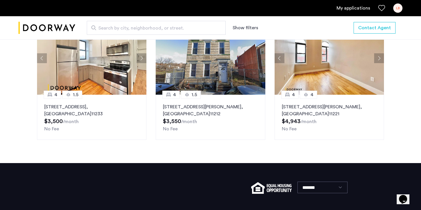
click at [380, 57] on button "Next apartment" at bounding box center [379, 58] width 10 height 10
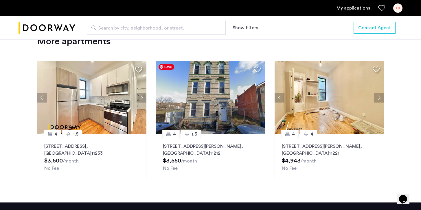
scroll to position [687, 0]
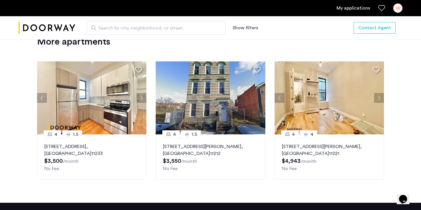
click at [140, 96] on button "Next apartment" at bounding box center [141, 98] width 10 height 10
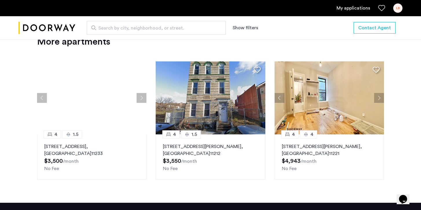
click at [141, 96] on button "Next apartment" at bounding box center [141, 98] width 10 height 10
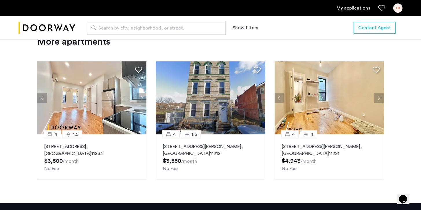
click at [383, 97] on button "Next apartment" at bounding box center [379, 98] width 10 height 10
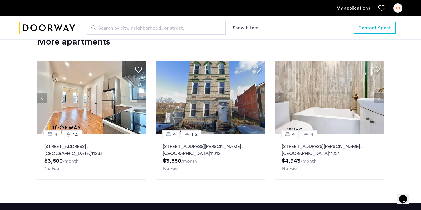
click at [383, 97] on button "Next apartment" at bounding box center [379, 98] width 10 height 10
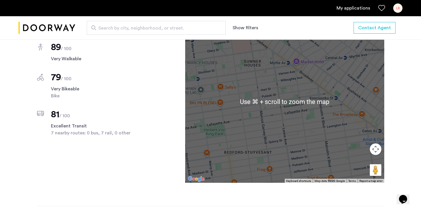
scroll to position [488, 0]
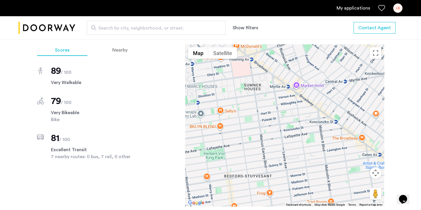
click at [391, 62] on div "[STREET_ADDRESS] $4,500 Monthly rent 4 Bedrooms 2 Baths multi-family Property t…" at bounding box center [210, 54] width 364 height 658
click at [394, 63] on div "[STREET_ADDRESS] $4,500 Monthly rent 4 Bedrooms 2 Baths multi-family Property t…" at bounding box center [210, 54] width 421 height 658
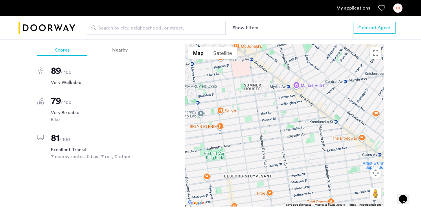
click at [394, 63] on div "[STREET_ADDRESS] $4,500 Monthly rent 4 Bedrooms 2 Baths multi-family Property t…" at bounding box center [210, 54] width 421 height 658
click at [274, 40] on div "[STREET_ADDRESS] Scores Nearby 89 / 100 Very Walkable 79 / 100 Very Bikeable Bi…" at bounding box center [210, 121] width 347 height 218
click at [181, 60] on div "Scores Nearby 89 / 100 Very Walkable 79 / 100 Very Bikeable Bike 81 / 100 Excel…" at bounding box center [210, 136] width 347 height 185
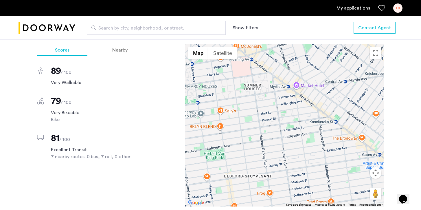
click at [181, 60] on div "Scores Nearby 89 / 100 Very Walkable 79 / 100 Very Bikeable Bike 81 / 100 Excel…" at bounding box center [210, 136] width 347 height 185
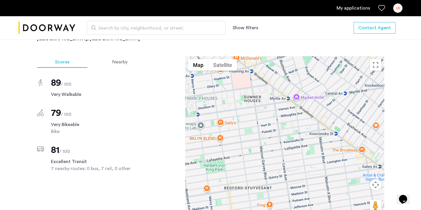
click at [198, 52] on div "[STREET_ADDRESS] Scores Nearby 89 / 100 Very Walkable 79 / 100 Very Bikeable Bi…" at bounding box center [210, 133] width 347 height 218
click at [162, 60] on div "Scores Nearby 89 / 100 Very Walkable 79 / 100 Very Bikeable Bike 81 / 100 Excel…" at bounding box center [210, 148] width 347 height 185
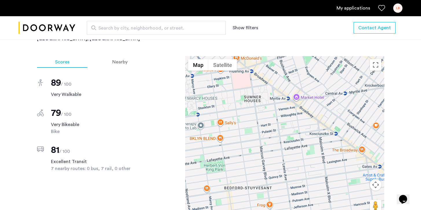
click at [162, 60] on div "Scores Nearby 89 / 100 Very Walkable 79 / 100 Very Bikeable Bike 81 / 100 Excel…" at bounding box center [210, 148] width 347 height 185
click at [71, 44] on div "974 DeKalb Avenue, Unit 2 Brooklyn, NY Scores Nearby 89 / 100 Very Walkable 79 …" at bounding box center [210, 133] width 347 height 218
click at [135, 50] on div "974 DeKalb Avenue, Unit 2 Brooklyn, NY Scores Nearby 89 / 100 Very Walkable 79 …" at bounding box center [210, 133] width 347 height 218
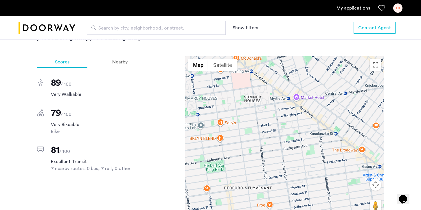
click at [135, 50] on div "974 DeKalb Avenue, Unit 2 Brooklyn, NY Scores Nearby 89 / 100 Very Walkable 79 …" at bounding box center [210, 133] width 347 height 218
click at [95, 69] on div "89 / 100 Very Walkable 79 / 100 Very Bikeable Bike 81 / 100 Excellent Transit 7…" at bounding box center [91, 120] width 108 height 104
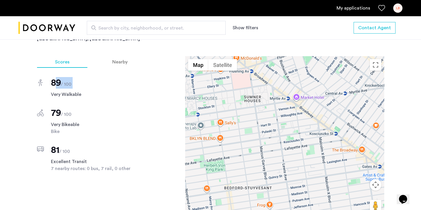
click at [101, 54] on div "974 DeKalb Avenue, Unit 2 Brooklyn, NY Scores Nearby 89 / 100 Very Walkable 79 …" at bounding box center [210, 133] width 347 height 218
click at [133, 56] on div "974 DeKalb Avenue, Unit 2 Brooklyn, NY Scores Nearby 89 / 100 Very Walkable 79 …" at bounding box center [210, 133] width 347 height 218
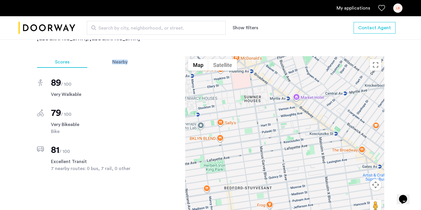
click at [133, 56] on div "974 DeKalb Avenue, Unit 2 Brooklyn, NY Scores Nearby 89 / 100 Very Walkable 79 …" at bounding box center [210, 133] width 347 height 218
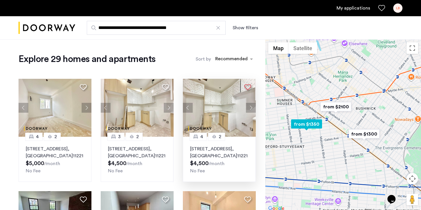
click at [236, 158] on p "974 DeKalb Avenue, Unit 2, Brooklyn , NY 11221" at bounding box center [219, 152] width 58 height 14
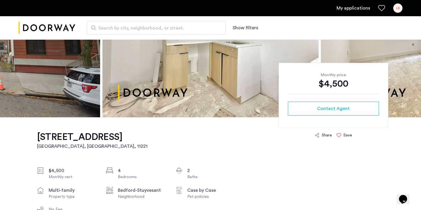
scroll to position [96, 0]
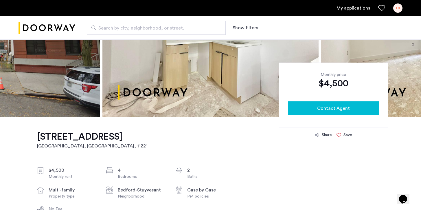
click at [338, 108] on span "Contact Agent" at bounding box center [333, 108] width 33 height 7
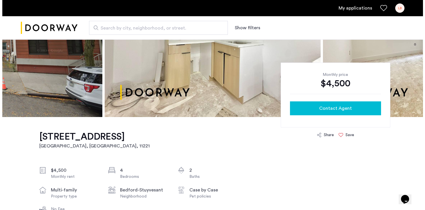
scroll to position [0, 0]
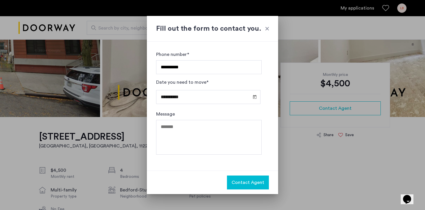
type input "**********"
click at [207, 134] on textarea "Message" at bounding box center [209, 137] width 106 height 35
click at [203, 95] on input "**********" at bounding box center [208, 97] width 104 height 14
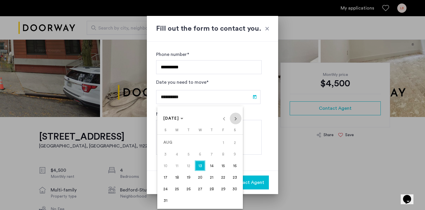
click at [234, 118] on span "Next month" at bounding box center [236, 118] width 12 height 12
click at [174, 154] on span "1" at bounding box center [177, 154] width 10 height 10
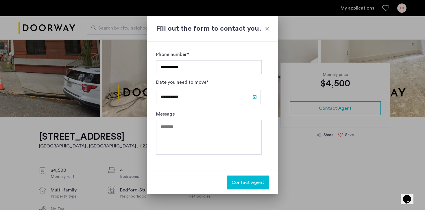
type input "**********"
click at [175, 130] on textarea "Message" at bounding box center [209, 137] width 106 height 35
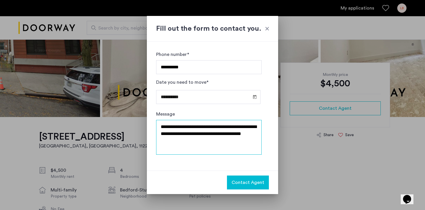
type textarea "**********"
click at [254, 182] on span "Contact Agent" at bounding box center [248, 182] width 33 height 7
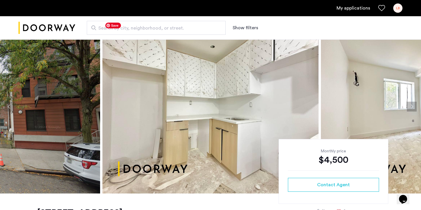
scroll to position [21, 0]
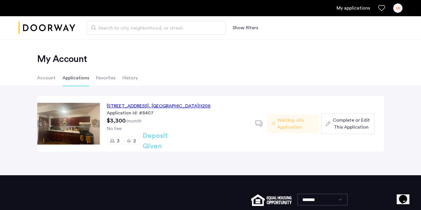
click at [397, 5] on div "LB" at bounding box center [397, 7] width 9 height 9
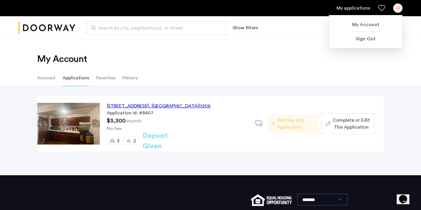
click at [363, 9] on div at bounding box center [210, 105] width 421 height 210
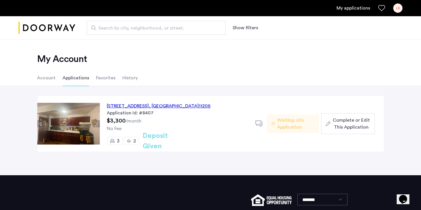
click at [363, 9] on link "My applications" at bounding box center [353, 8] width 34 height 7
click at [52, 38] on img "Cazamio logo" at bounding box center [47, 28] width 57 height 22
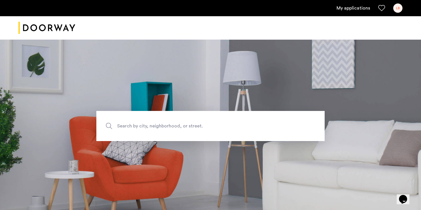
click at [399, 4] on div "LB" at bounding box center [397, 7] width 9 height 9
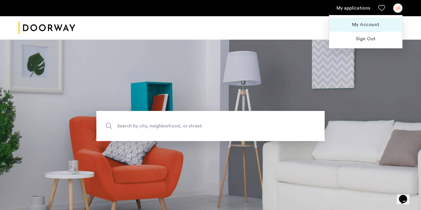
click at [371, 24] on span "My Account" at bounding box center [366, 24] width 64 height 7
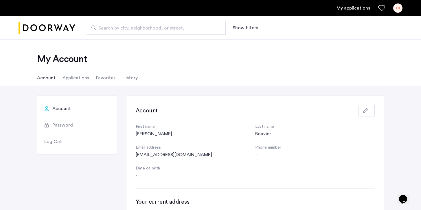
click at [78, 75] on li "Applications" at bounding box center [75, 78] width 27 height 16
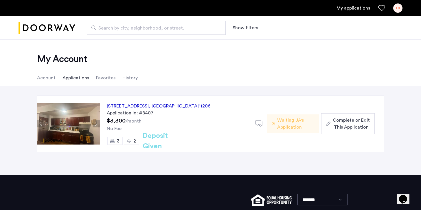
click at [356, 3] on div "My applications LB" at bounding box center [210, 8] width 421 height 16
click at [354, 9] on link "My applications" at bounding box center [353, 8] width 34 height 7
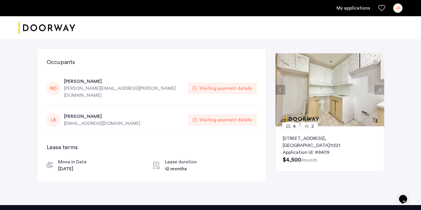
click at [228, 87] on div "Waiting payment details" at bounding box center [225, 88] width 53 height 7
click at [60, 66] on h3 "Occupants" at bounding box center [152, 62] width 210 height 8
click at [62, 62] on h3 "Occupants" at bounding box center [152, 62] width 210 height 8
click at [375, 60] on use at bounding box center [375, 62] width 7 height 6
click at [59, 57] on div "Occupants ND [PERSON_NAME] [PERSON_NAME][EMAIL_ADDRESS][PERSON_NAME][DOMAIN_NAM…" at bounding box center [151, 115] width 229 height 133
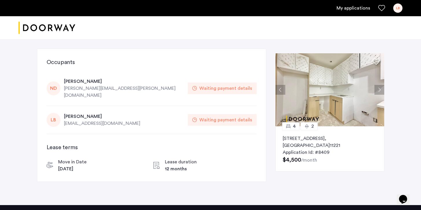
click at [63, 64] on h3 "Occupants" at bounding box center [152, 62] width 210 height 8
click at [77, 113] on div "[PERSON_NAME]" at bounding box center [124, 116] width 120 height 7
click at [240, 116] on div "Waiting payment details" at bounding box center [225, 119] width 53 height 7
click at [200, 114] on div "Waiting payment details" at bounding box center [222, 120] width 69 height 12
click at [195, 117] on icon at bounding box center [194, 119] width 5 height 5
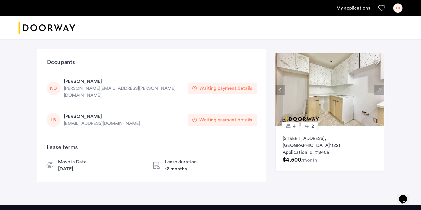
click at [349, 13] on div "My applications LB" at bounding box center [210, 8] width 421 height 16
click at [349, 12] on ul "My applications LB" at bounding box center [211, 7] width 384 height 9
click at [349, 7] on link "My applications" at bounding box center [353, 8] width 34 height 7
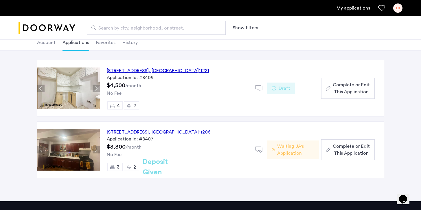
scroll to position [34, 0]
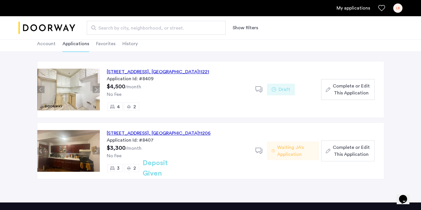
click at [336, 89] on span "Complete or Edit This Application" at bounding box center [350, 89] width 37 height 14
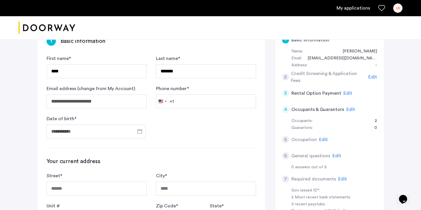
scroll to position [106, 0]
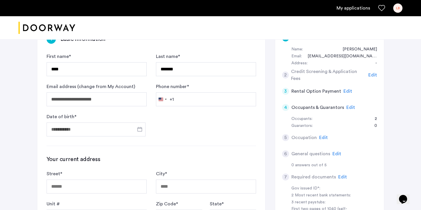
click at [186, 108] on form "**********" at bounding box center [151, 94] width 209 height 83
click at [186, 100] on input "Phone number *" at bounding box center [206, 99] width 100 height 14
type input "**********"
click at [90, 130] on input "Date of birth *" at bounding box center [96, 129] width 99 height 14
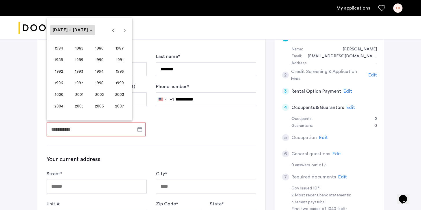
click at [79, 32] on span "[DATE] – [DATE]" at bounding box center [73, 30] width 40 height 5
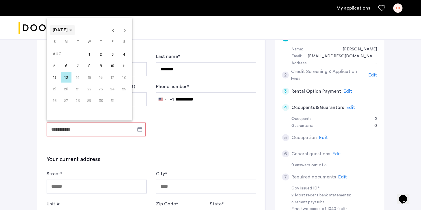
click at [73, 32] on span "[DATE]" at bounding box center [63, 30] width 20 height 5
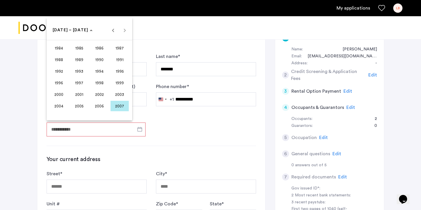
click at [101, 83] on span "1998" at bounding box center [99, 82] width 18 height 10
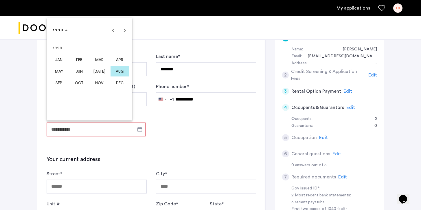
click at [78, 80] on span "OCT" at bounding box center [79, 82] width 18 height 10
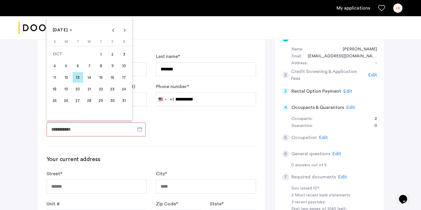
click at [121, 91] on span "24" at bounding box center [124, 89] width 10 height 10
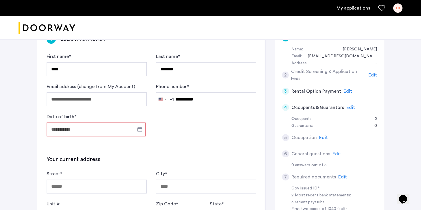
type input "**********"
click at [102, 186] on input "Street *" at bounding box center [97, 186] width 100 height 14
type input "**********"
type input "********"
type input "*****"
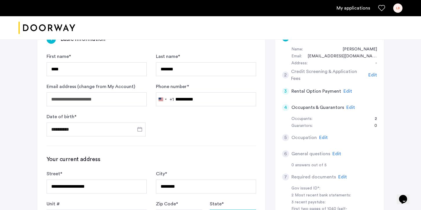
type input "**"
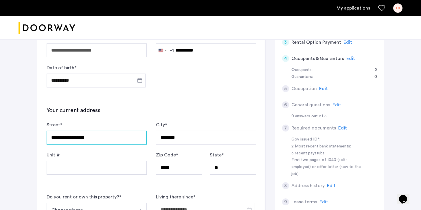
scroll to position [156, 0]
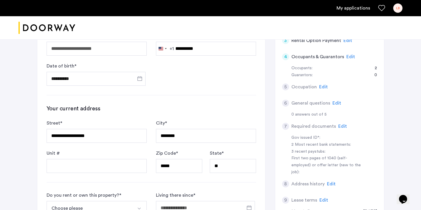
click at [349, 57] on span "Edit" at bounding box center [350, 56] width 9 height 5
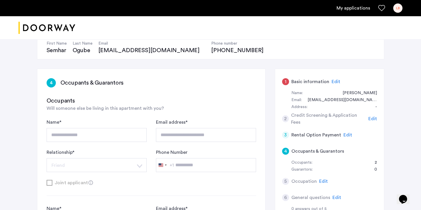
scroll to position [63, 0]
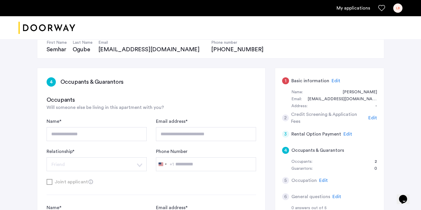
click at [376, 162] on div "2" at bounding box center [373, 161] width 8 height 7
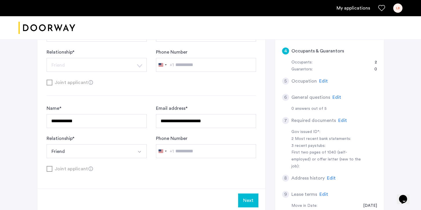
scroll to position [201, 0]
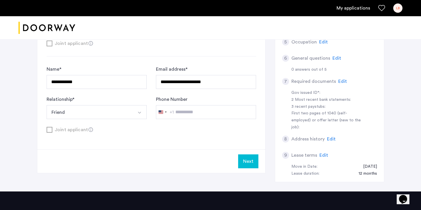
click at [133, 113] on button "Select option" at bounding box center [140, 112] width 14 height 14
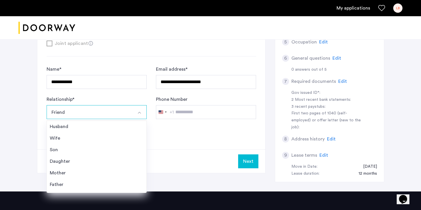
click at [180, 141] on div "**********" at bounding box center [151, 39] width 228 height 219
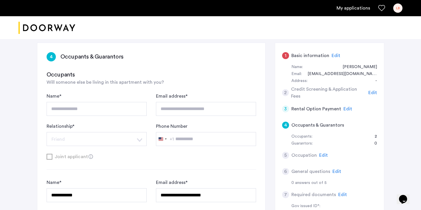
scroll to position [103, 0]
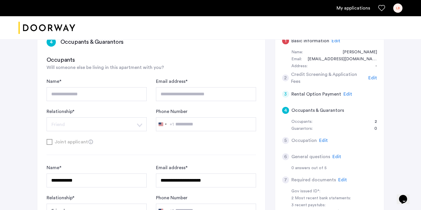
click at [346, 94] on span "Edit" at bounding box center [347, 94] width 9 height 5
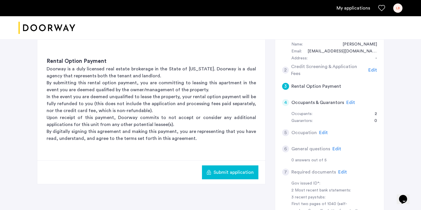
scroll to position [111, 0]
click at [378, 120] on div "1 Basic information Edit Name: [PERSON_NAME] Email: [EMAIL_ADDRESS][DOMAIN_NAME…" at bounding box center [329, 145] width 109 height 252
click at [376, 113] on div "2" at bounding box center [373, 113] width 8 height 7
click at [351, 103] on span "Edit" at bounding box center [350, 101] width 9 height 5
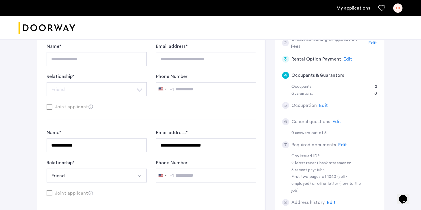
scroll to position [147, 0]
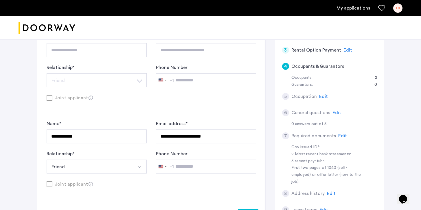
click at [103, 92] on form "**********" at bounding box center [151, 67] width 209 height 67
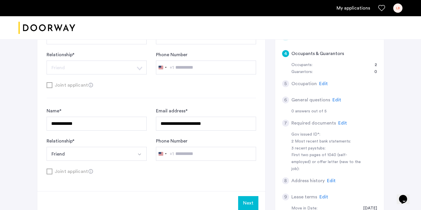
scroll to position [160, 0]
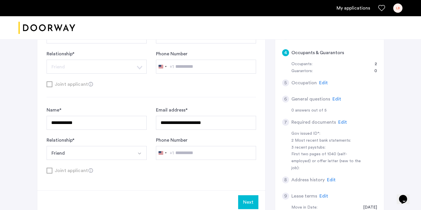
click at [59, 88] on div "Joint applicant" at bounding box center [151, 83] width 209 height 7
click at [55, 84] on div "Joint applicant" at bounding box center [151, 83] width 209 height 7
click at [312, 82] on h5 "Occupation" at bounding box center [303, 82] width 25 height 7
click at [326, 62] on div "Occupants: 2" at bounding box center [334, 64] width 86 height 7
click at [303, 62] on div "Occupants:" at bounding box center [301, 64] width 21 height 7
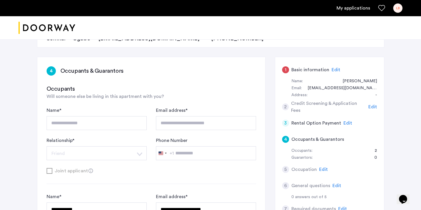
scroll to position [73, 0]
click at [142, 99] on span "Will someone else be living in this apartment with you?" at bounding box center [105, 97] width 117 height 5
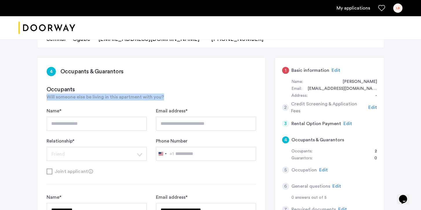
click at [142, 99] on span "Will someone else be living in this apartment with you?" at bounding box center [105, 97] width 117 height 5
click at [108, 68] on h3 "Occupants & Guarantors" at bounding box center [91, 71] width 63 height 8
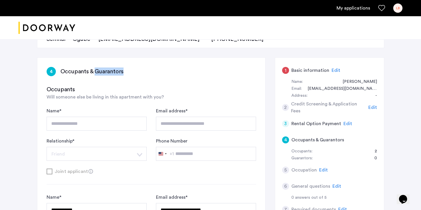
click at [108, 68] on h3 "Occupants & Guarantors" at bounding box center [91, 71] width 63 height 8
click at [336, 137] on h5 "Occupants & Guarantors" at bounding box center [317, 139] width 53 height 7
click at [319, 128] on div "3 Rental Option Payment Edit" at bounding box center [329, 123] width 95 height 16
click at [301, 143] on div "4 Occupants & Guarantors" at bounding box center [329, 140] width 95 height 16
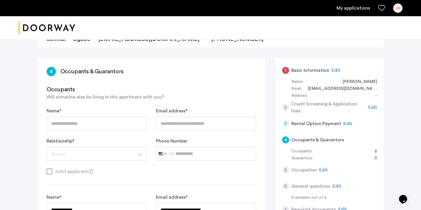
click at [304, 136] on h5 "Occupants & Guarantors" at bounding box center [317, 139] width 53 height 7
click at [317, 140] on h5 "Occupants & Guarantors" at bounding box center [317, 139] width 53 height 7
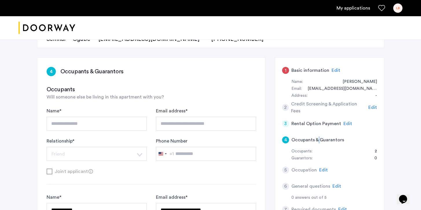
click at [317, 140] on h5 "Occupants & Guarantors" at bounding box center [317, 139] width 53 height 7
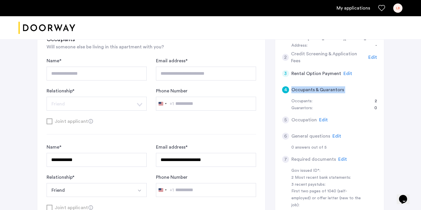
scroll to position [124, 0]
click at [304, 88] on h5 "Occupants & Guarantors" at bounding box center [317, 89] width 53 height 7
click at [262, 80] on div "**********" at bounding box center [151, 116] width 228 height 219
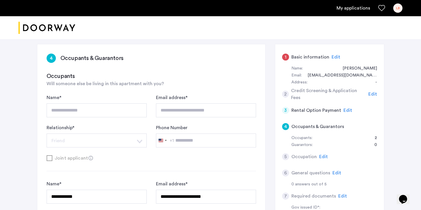
scroll to position [86, 0]
click at [345, 109] on span "Edit" at bounding box center [347, 110] width 9 height 5
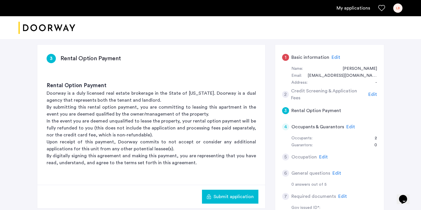
click at [210, 199] on div "Submit application" at bounding box center [229, 196] width 47 height 7
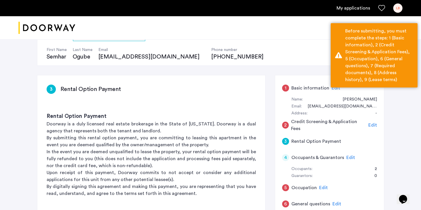
click at [302, 88] on h5 "Basic information" at bounding box center [310, 87] width 38 height 7
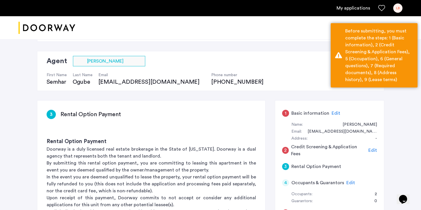
scroll to position [28, 0]
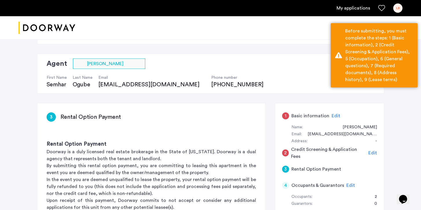
click at [334, 114] on span "Edit" at bounding box center [335, 115] width 9 height 5
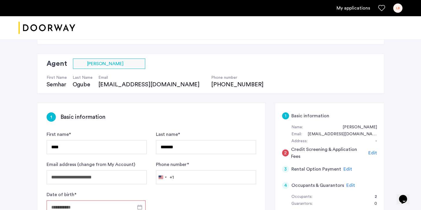
scroll to position [84, 0]
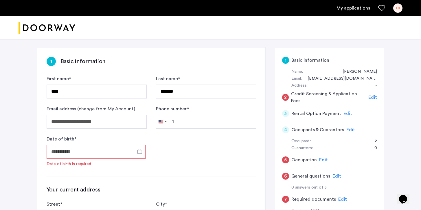
click at [81, 154] on input "Date of birth *" at bounding box center [96, 152] width 99 height 14
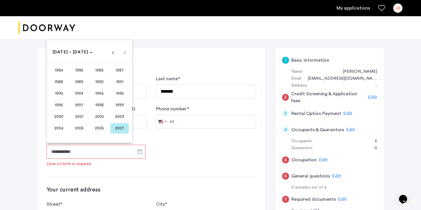
click at [107, 105] on span "1998" at bounding box center [99, 105] width 18 height 10
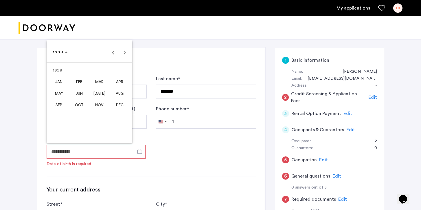
click at [77, 103] on span "OCT" at bounding box center [79, 105] width 18 height 10
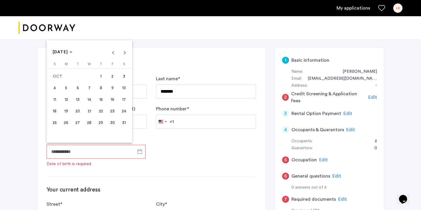
click at [120, 111] on span "24" at bounding box center [124, 111] width 10 height 10
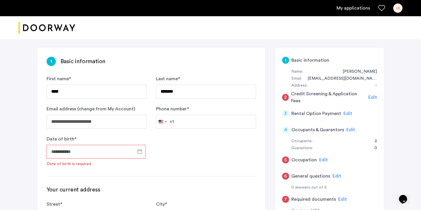
type input "**********"
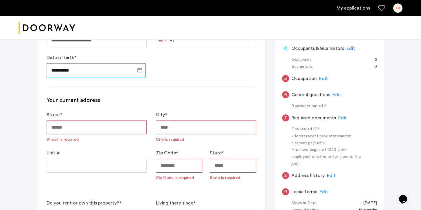
scroll to position [164, 0]
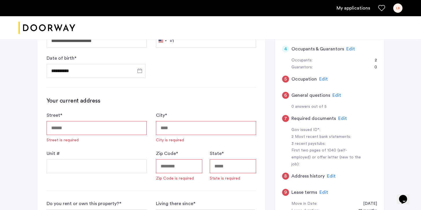
click at [111, 131] on input "Street *" at bounding box center [97, 128] width 100 height 14
click at [198, 73] on form "**********" at bounding box center [151, 36] width 209 height 83
click at [104, 125] on input "Street *" at bounding box center [97, 128] width 100 height 14
click at [234, 85] on div "**********" at bounding box center [151, 156] width 228 height 378
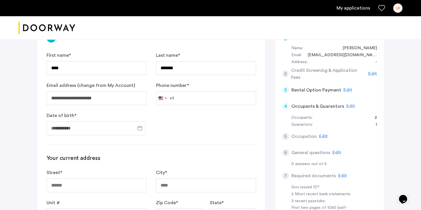
scroll to position [107, 0]
click at [213, 94] on input "Phone number *" at bounding box center [206, 98] width 100 height 14
type input "**********"
click at [92, 129] on input "Date of birth *" at bounding box center [96, 128] width 99 height 14
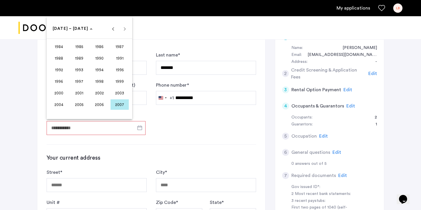
click at [94, 80] on span "1998" at bounding box center [99, 81] width 18 height 10
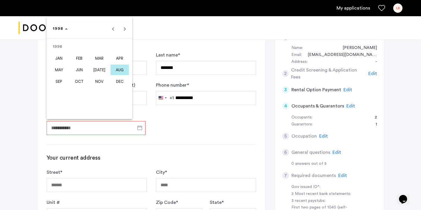
click at [76, 84] on span "OCT" at bounding box center [79, 81] width 18 height 10
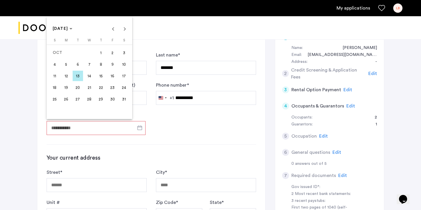
click at [128, 88] on span "24" at bounding box center [124, 87] width 10 height 10
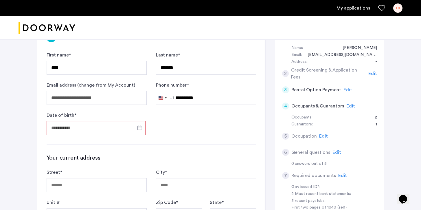
type input "**********"
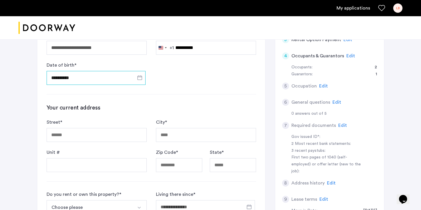
scroll to position [159, 0]
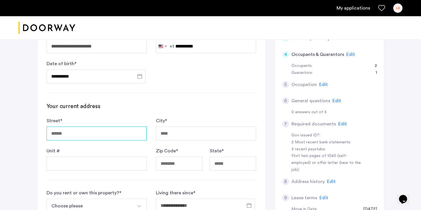
click at [104, 131] on input "Street *" at bounding box center [97, 133] width 100 height 14
type input "**********"
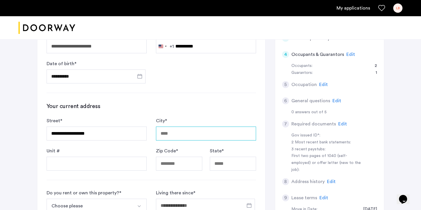
type input "********"
type input "*****"
type input "**"
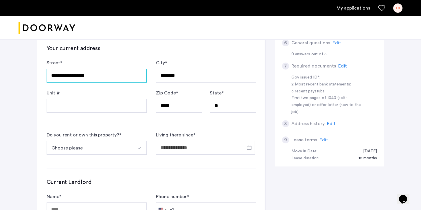
scroll to position [217, 0]
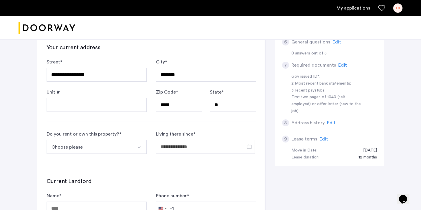
click at [122, 151] on button "Choose please" at bounding box center [90, 147] width 86 height 14
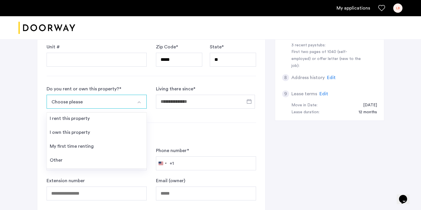
scroll to position [263, 0]
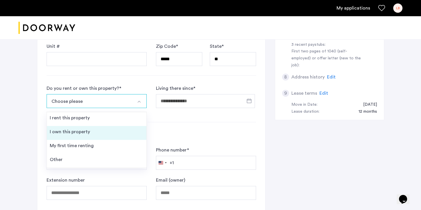
click at [93, 131] on li "I own this property" at bounding box center [96, 133] width 99 height 14
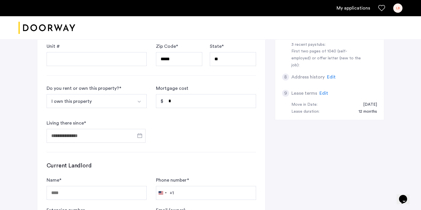
click at [114, 106] on button "I own this property" at bounding box center [90, 101] width 86 height 14
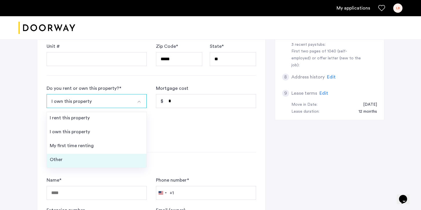
click at [84, 161] on li "Other" at bounding box center [96, 161] width 99 height 14
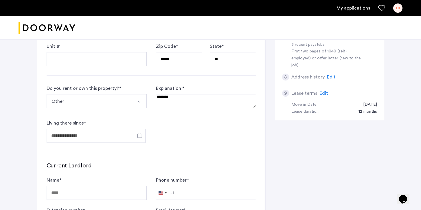
click at [186, 105] on textarea at bounding box center [206, 101] width 100 height 14
type textarea "**********"
click at [115, 136] on input "Living there since *" at bounding box center [96, 136] width 99 height 14
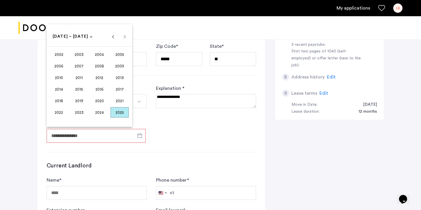
click at [82, 116] on span "2023" at bounding box center [79, 112] width 18 height 10
click at [103, 88] on span "NOV" at bounding box center [99, 89] width 18 height 10
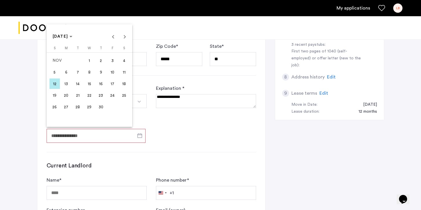
click at [91, 61] on span "1" at bounding box center [89, 60] width 10 height 10
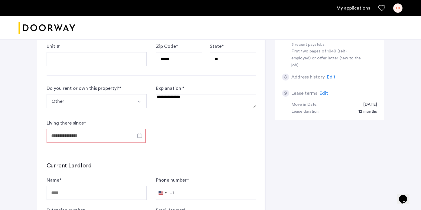
type input "**********"
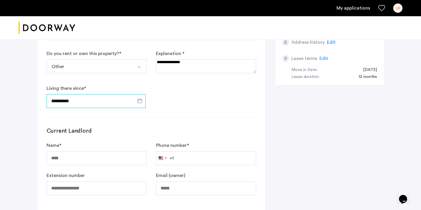
scroll to position [304, 0]
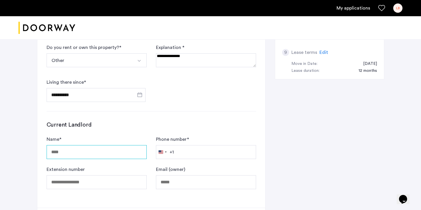
click at [115, 152] on input "Name *" at bounding box center [97, 152] width 100 height 14
click at [129, 136] on div "Name *" at bounding box center [97, 147] width 100 height 23
click at [130, 66] on button "Other" at bounding box center [90, 60] width 86 height 14
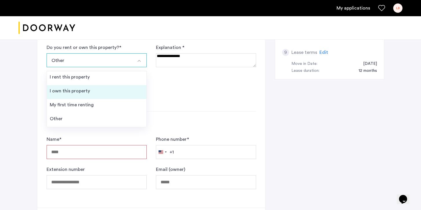
click at [123, 94] on li "I own this property" at bounding box center [96, 92] width 99 height 14
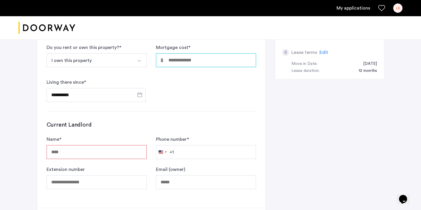
click at [186, 58] on input "Mortgage cost *" at bounding box center [206, 60] width 100 height 14
type input "*"
click at [171, 84] on form "**********" at bounding box center [151, 73] width 209 height 58
click at [184, 49] on label "Mortgage cost *" at bounding box center [173, 47] width 34 height 7
click at [184, 53] on input "*" at bounding box center [206, 60] width 100 height 14
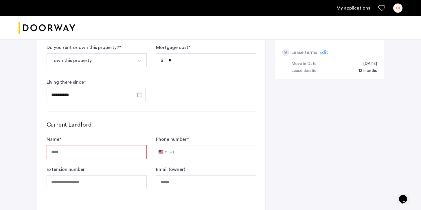
click at [184, 49] on label "Mortgage cost *" at bounding box center [173, 47] width 34 height 7
click at [184, 53] on input "*" at bounding box center [206, 60] width 100 height 14
click at [188, 44] on div "**********" at bounding box center [151, 17] width 228 height 380
click at [184, 82] on form "**********" at bounding box center [151, 73] width 209 height 58
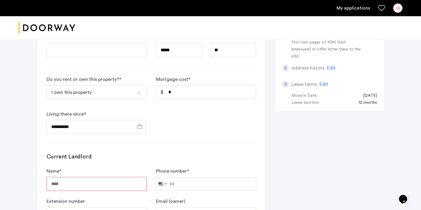
scroll to position [271, 0]
click at [91, 90] on button "I own this property" at bounding box center [90, 93] width 86 height 14
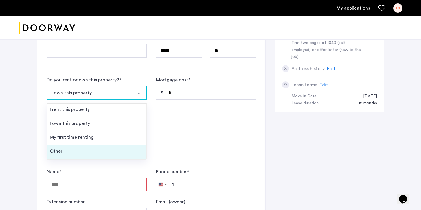
click at [75, 146] on li "Other" at bounding box center [96, 152] width 99 height 14
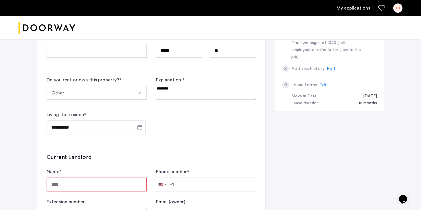
click at [81, 95] on button "Other" at bounding box center [90, 93] width 86 height 14
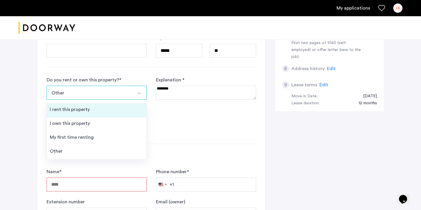
click at [76, 110] on div "I rent this property" at bounding box center [70, 109] width 40 height 7
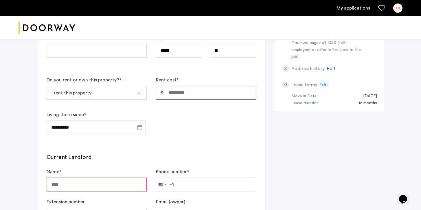
click at [83, 95] on button "I rent this property" at bounding box center [90, 93] width 86 height 14
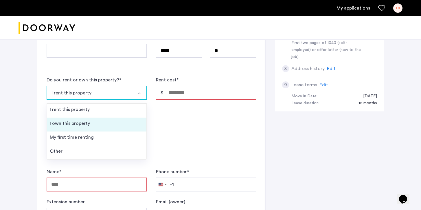
click at [85, 122] on div "I own this property" at bounding box center [70, 123] width 40 height 7
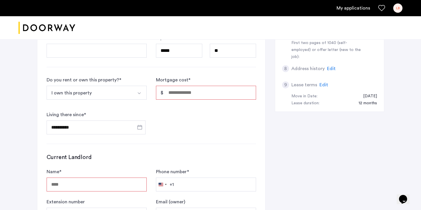
click at [94, 159] on h3 "Current Landlord" at bounding box center [151, 157] width 209 height 8
click at [94, 180] on input "Name *" at bounding box center [97, 184] width 100 height 14
click at [95, 188] on input "Name *" at bounding box center [97, 184] width 100 height 14
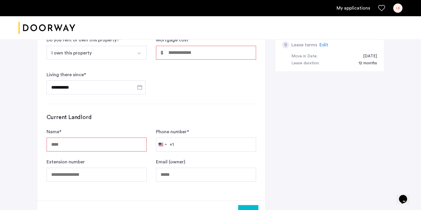
scroll to position [311, 0]
click at [122, 50] on button "I own this property" at bounding box center [90, 53] width 86 height 14
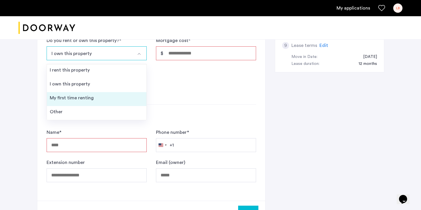
click at [104, 104] on li "My first time renting" at bounding box center [96, 99] width 99 height 14
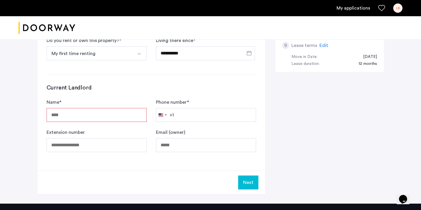
click at [97, 52] on button "My first time renting" at bounding box center [90, 53] width 86 height 14
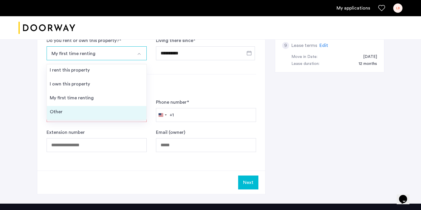
click at [93, 113] on li "Other" at bounding box center [96, 113] width 99 height 14
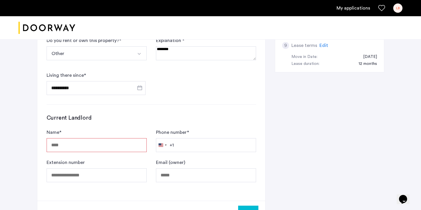
click at [182, 52] on textarea at bounding box center [206, 53] width 100 height 14
type textarea "**********"
click at [98, 143] on input "Name *" at bounding box center [97, 145] width 100 height 14
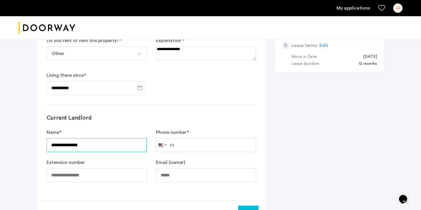
type input "**********"
click at [72, 149] on input "**********" at bounding box center [97, 145] width 100 height 14
click at [72, 147] on input "**********" at bounding box center [97, 145] width 100 height 14
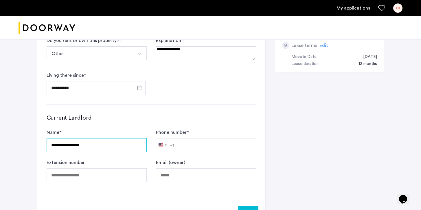
click at [72, 147] on input "**********" at bounding box center [97, 145] width 100 height 14
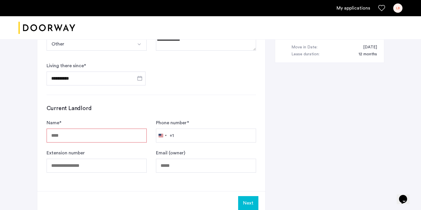
scroll to position [318, 0]
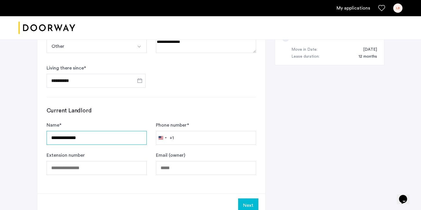
type input "**********"
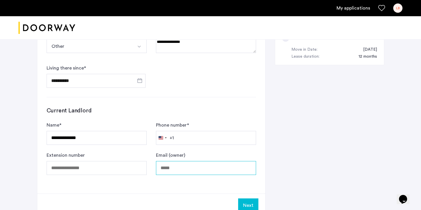
click at [188, 171] on input "Email (owner)" at bounding box center [206, 168] width 100 height 14
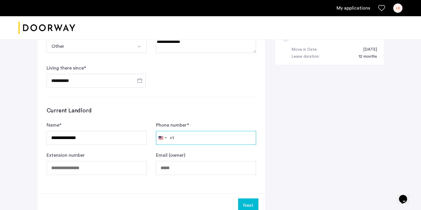
click at [176, 143] on input "Phone number *" at bounding box center [206, 138] width 100 height 14
type input "**********"
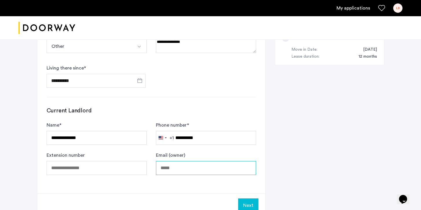
click at [196, 171] on input "Email (owner)" at bounding box center [206, 168] width 100 height 14
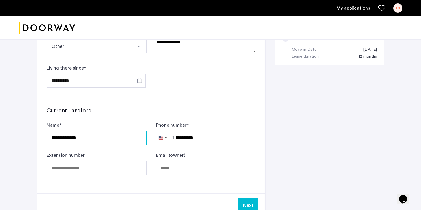
click at [107, 139] on input "**********" at bounding box center [97, 138] width 100 height 14
type input "**********"
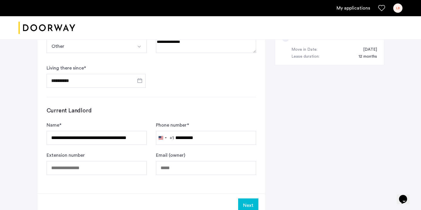
scroll to position [0, 0]
click at [246, 204] on button "Next" at bounding box center [248, 205] width 20 height 14
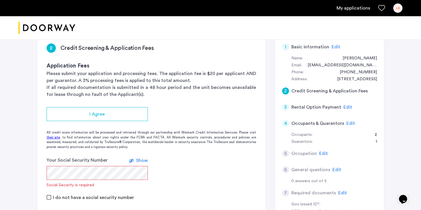
scroll to position [98, 0]
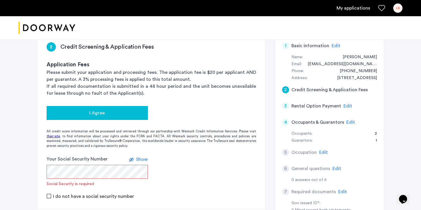
click at [118, 115] on div "I Agree" at bounding box center [97, 112] width 92 height 7
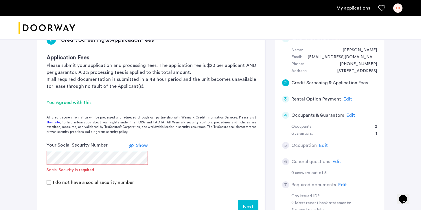
scroll to position [116, 0]
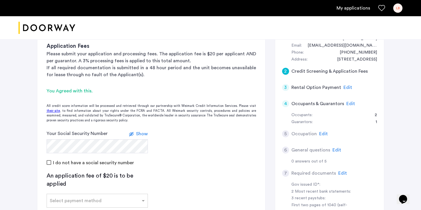
click at [40, 174] on app-credit-screening "2 Credit Screening & Application Fees Application Fees Please submit your appli…" at bounding box center [151, 138] width 228 height 249
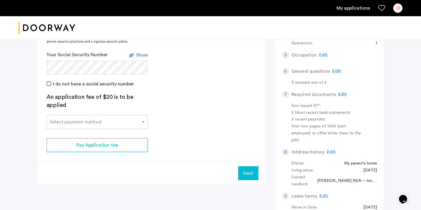
scroll to position [196, 0]
click at [92, 118] on input "text" at bounding box center [91, 120] width 83 height 4
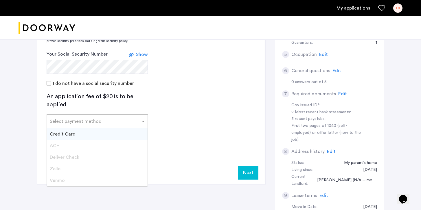
click at [90, 136] on div "Credit Card" at bounding box center [97, 134] width 101 height 12
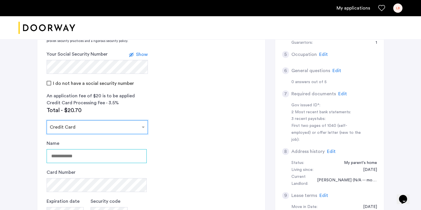
click at [86, 159] on input "Name" at bounding box center [97, 156] width 100 height 14
type input "**********"
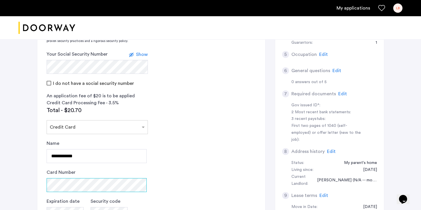
scroll to position [198, 0]
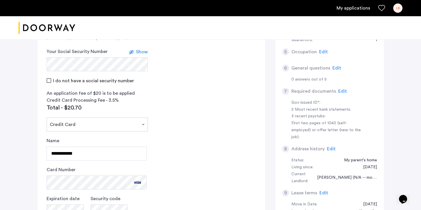
click at [67, 136] on app-payment-form "**********" at bounding box center [97, 173] width 101 height 112
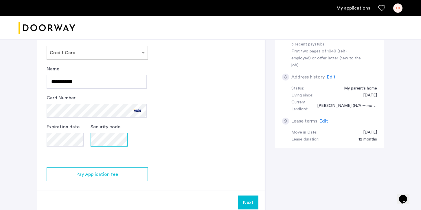
scroll to position [271, 0]
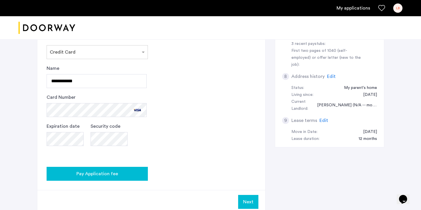
click at [98, 174] on span "Pay Application fee" at bounding box center [97, 173] width 42 height 7
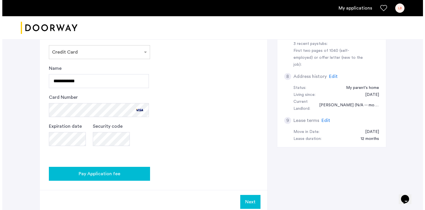
scroll to position [0, 0]
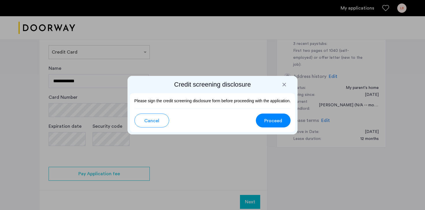
click at [272, 123] on span "Proceed" at bounding box center [273, 120] width 18 height 7
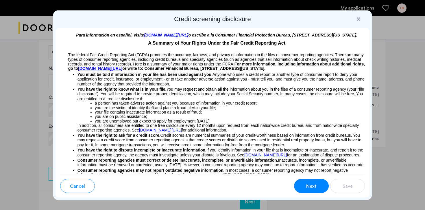
click at [321, 191] on button "Next" at bounding box center [311, 186] width 35 height 14
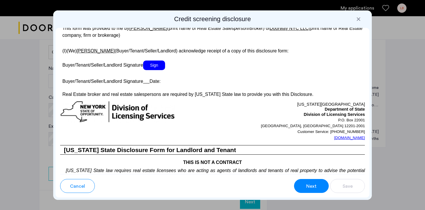
scroll to position [1077, 0]
click at [156, 70] on span "Sign" at bounding box center [154, 65] width 22 height 10
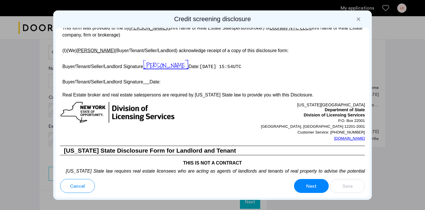
click at [148, 84] on u at bounding box center [146, 81] width 6 height 5
click at [154, 85] on p "Buyer/Tenant/Seller/Landlord Signature Date:" at bounding box center [212, 81] width 305 height 8
click at [165, 85] on p "Buyer/Tenant/Seller/Landlord Signature Date:" at bounding box center [212, 81] width 305 height 8
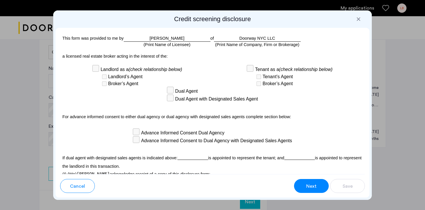
scroll to position [1708, 0]
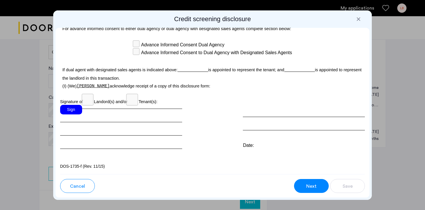
click at [76, 110] on div "Sign" at bounding box center [71, 110] width 22 height 10
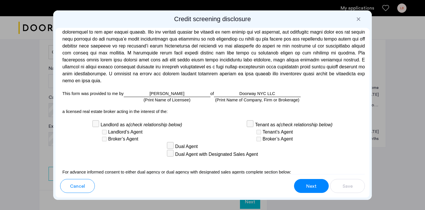
scroll to position [1558, 0]
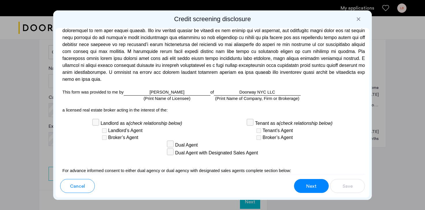
drag, startPoint x: 319, startPoint y: 69, endPoint x: 320, endPoint y: 73, distance: 4.1
click at [320, 72] on p at bounding box center [212, 47] width 305 height 69
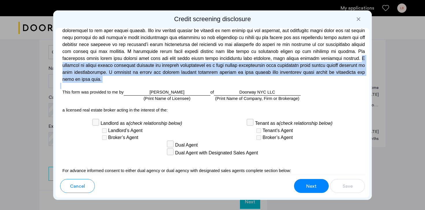
drag, startPoint x: 319, startPoint y: 67, endPoint x: 338, endPoint y: 95, distance: 32.9
click at [338, 95] on div "Para información en español, visite www.consumerfinance.gov/learnmore o escribe…" at bounding box center [213, 101] width 314 height 146
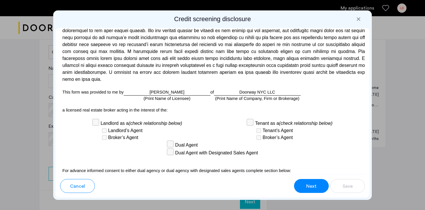
click at [330, 68] on p at bounding box center [212, 47] width 305 height 69
click at [87, 141] on div "Landlord as a (check relationship below) Landlord’s Agent Broker’s Agent Tenant…" at bounding box center [212, 130] width 305 height 22
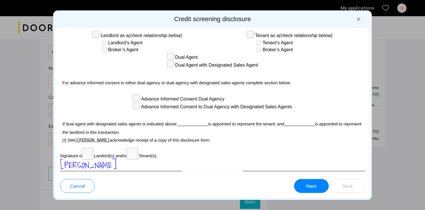
scroll to position [1708, 0]
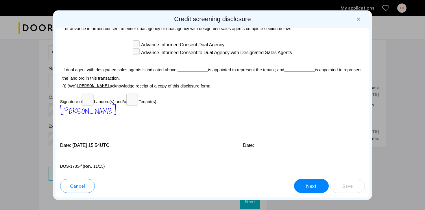
click at [268, 124] on div at bounding box center [304, 117] width 122 height 25
click at [257, 114] on div at bounding box center [304, 117] width 122 height 25
click at [317, 182] on button "Next" at bounding box center [311, 186] width 35 height 14
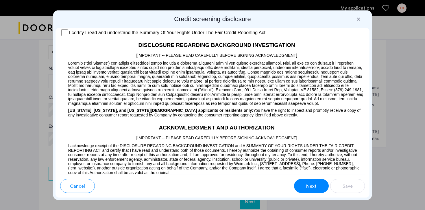
scroll to position [448, 0]
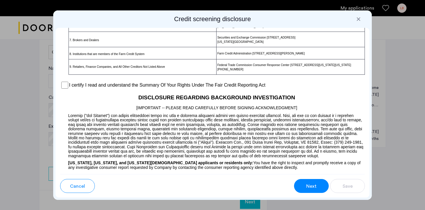
click at [101, 88] on label "I certify I read and understand the Summary Of Your Rights Under The Fair Credi…" at bounding box center [167, 85] width 196 height 7
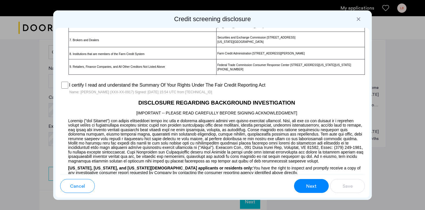
click at [312, 186] on span "Next" at bounding box center [311, 185] width 10 height 7
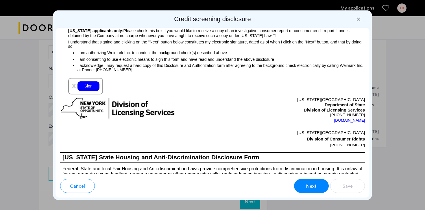
scroll to position [655, 0]
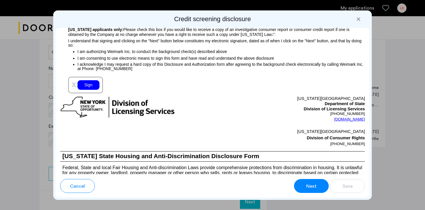
click at [81, 90] on div "Sign" at bounding box center [88, 85] width 22 height 10
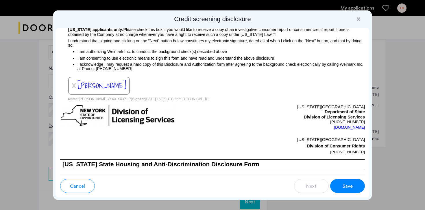
click at [349, 184] on span "Save" at bounding box center [348, 185] width 10 height 7
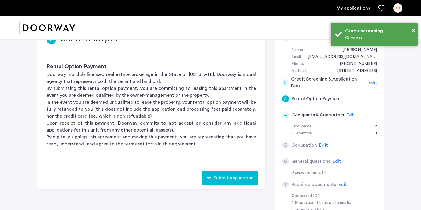
scroll to position [108, 0]
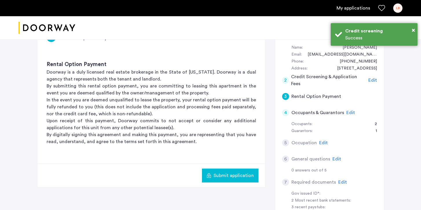
click at [240, 172] on span "Submit application" at bounding box center [233, 175] width 40 height 7
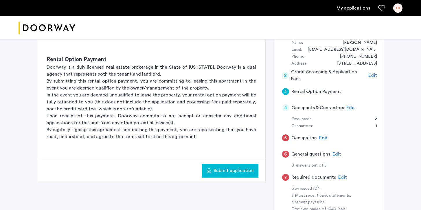
scroll to position [113, 0]
